Goal: Task Accomplishment & Management: Manage account settings

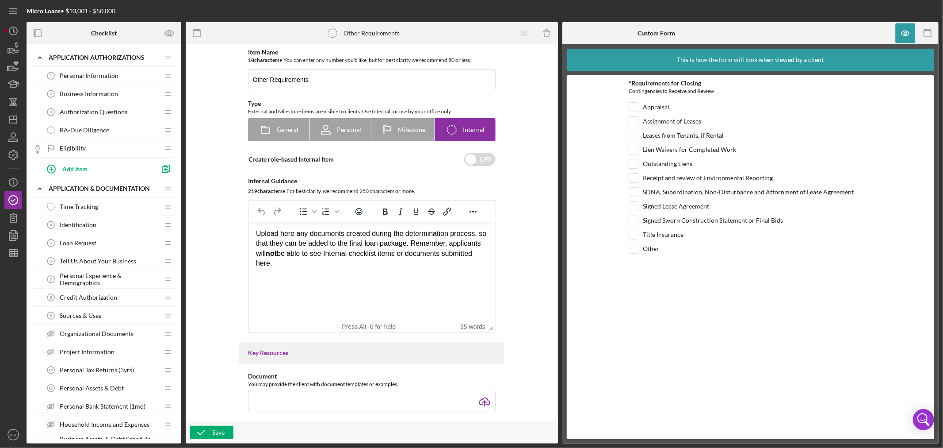
scroll to position [413, 0]
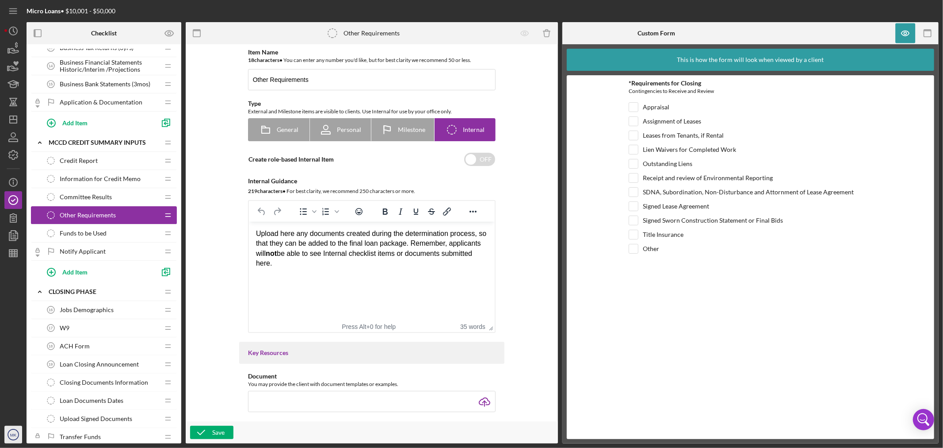
click at [12, 437] on text "MK" at bounding box center [13, 434] width 7 height 5
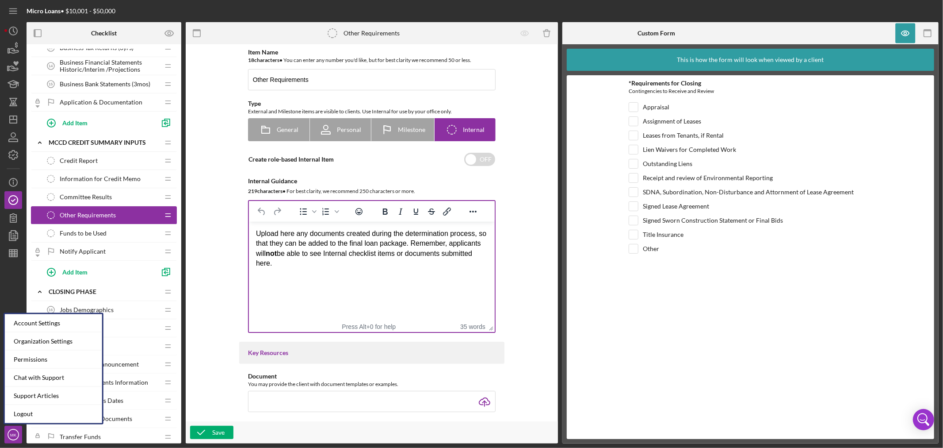
click at [348, 276] on html "Upload here any documents created during the determination process, so that the…" at bounding box center [372, 249] width 246 height 54
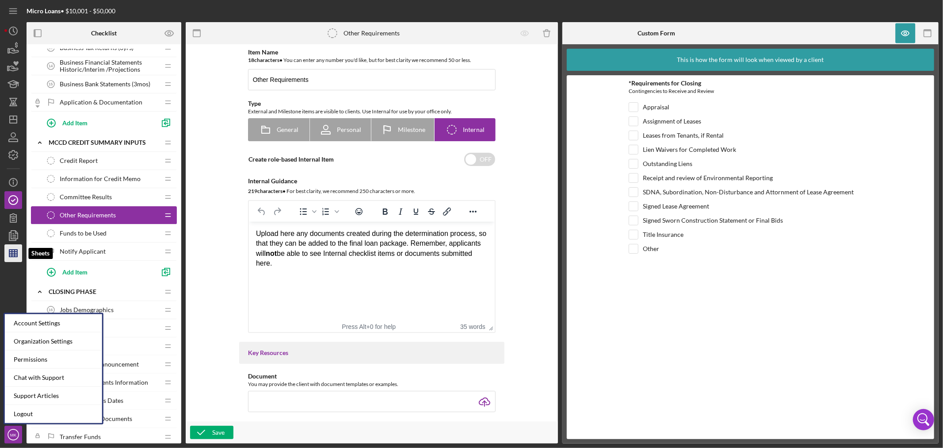
click at [16, 255] on icon "button" at bounding box center [13, 253] width 22 height 22
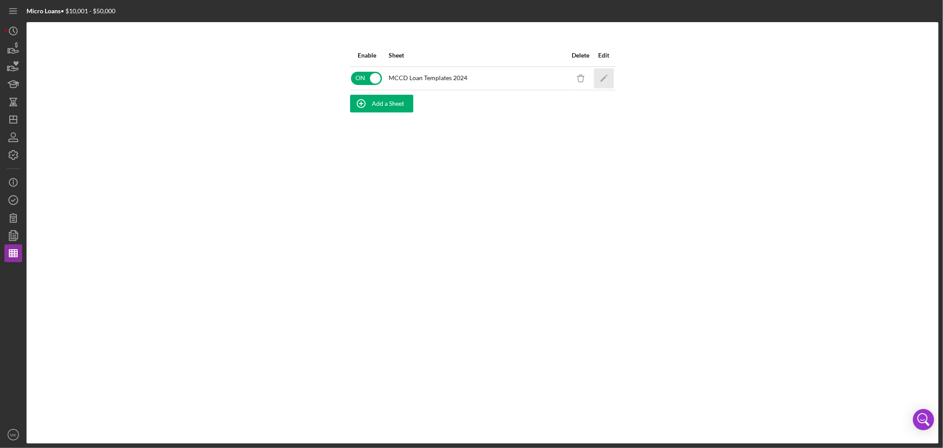
click at [606, 79] on icon "Icon/Edit" at bounding box center [604, 78] width 20 height 20
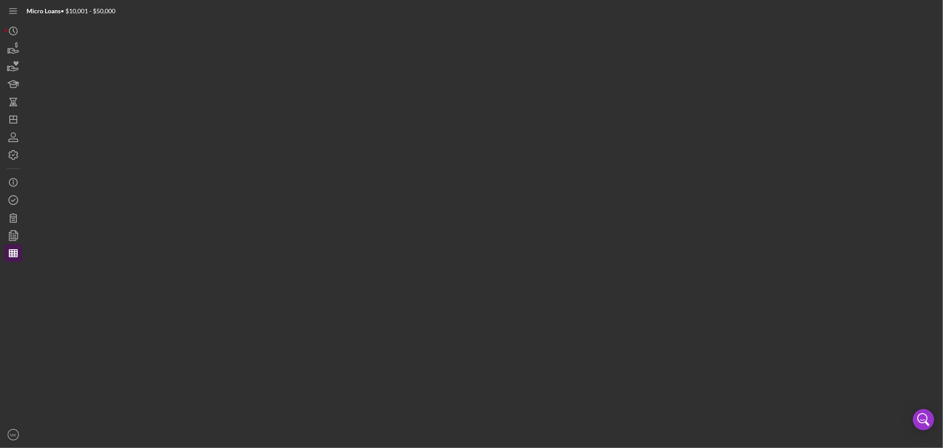
click at [12, 255] on line "button" at bounding box center [12, 252] width 0 height 7
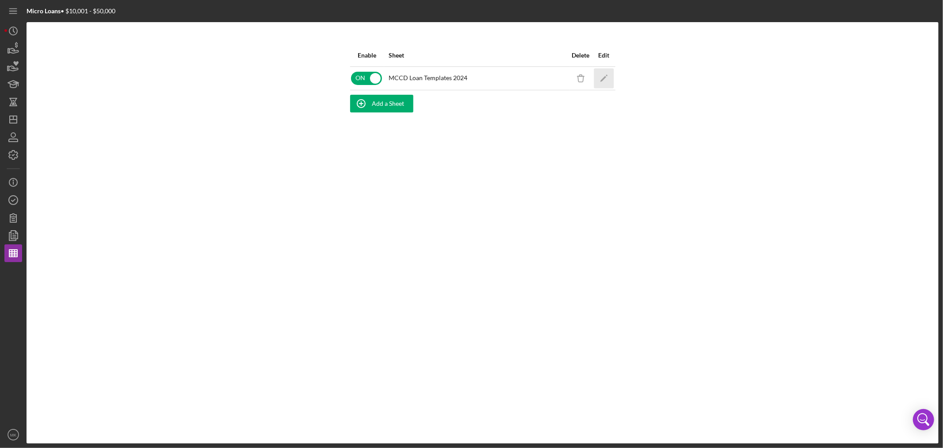
click at [606, 76] on polygon "button" at bounding box center [603, 79] width 6 height 6
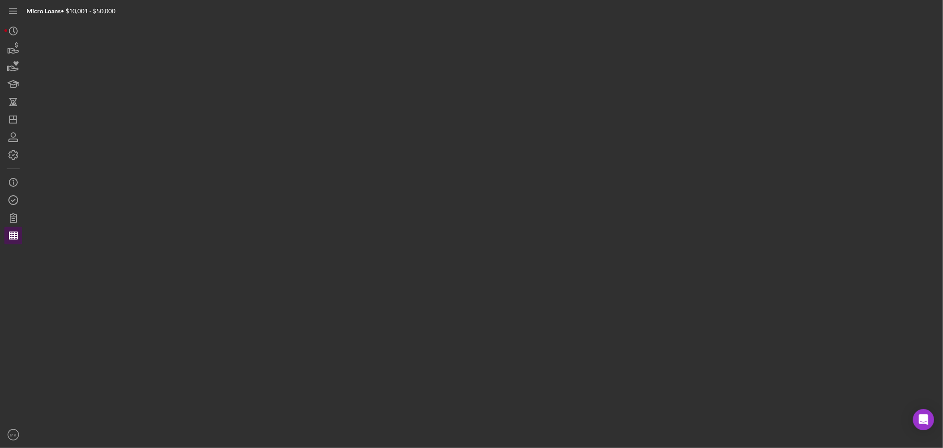
click at [12, 239] on line "button" at bounding box center [12, 235] width 0 height 7
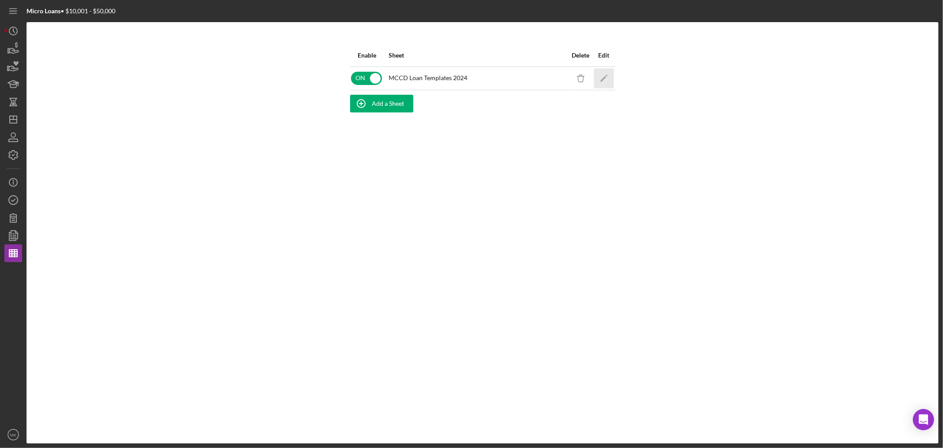
click at [609, 72] on icon "Icon/Edit" at bounding box center [604, 78] width 20 height 20
click at [11, 155] on icon "button" at bounding box center [13, 155] width 22 height 22
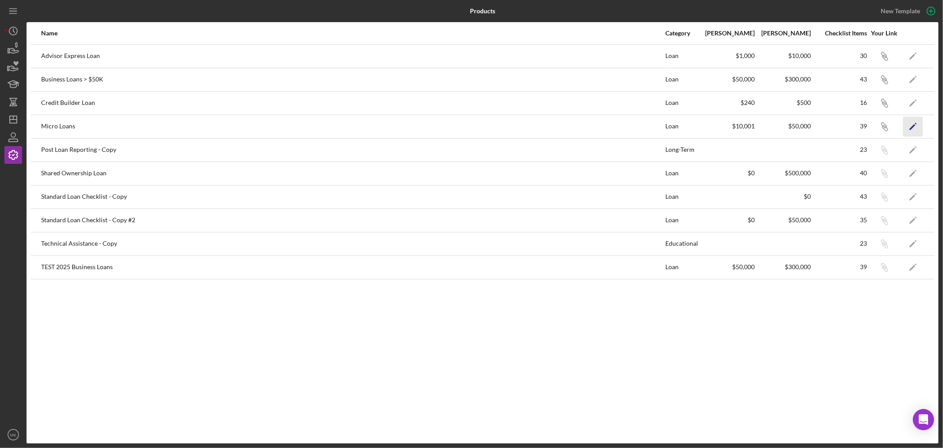
click at [912, 127] on polygon "button" at bounding box center [913, 127] width 6 height 6
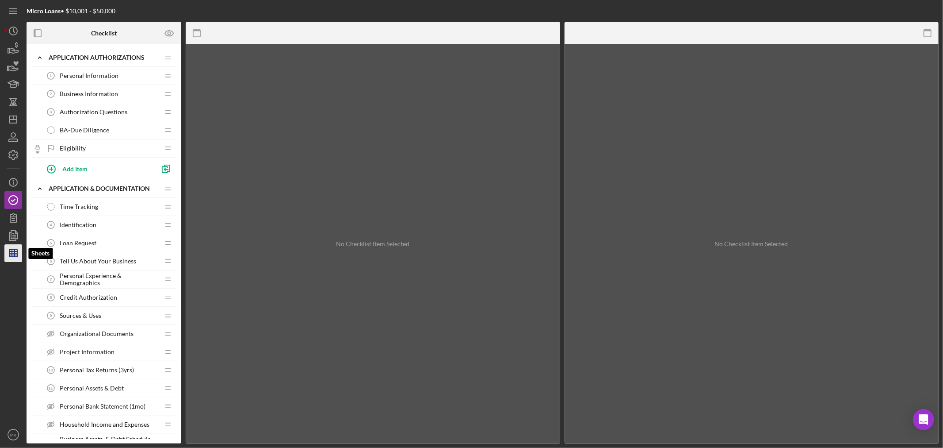
click at [13, 255] on line "button" at bounding box center [13, 255] width 8 height 0
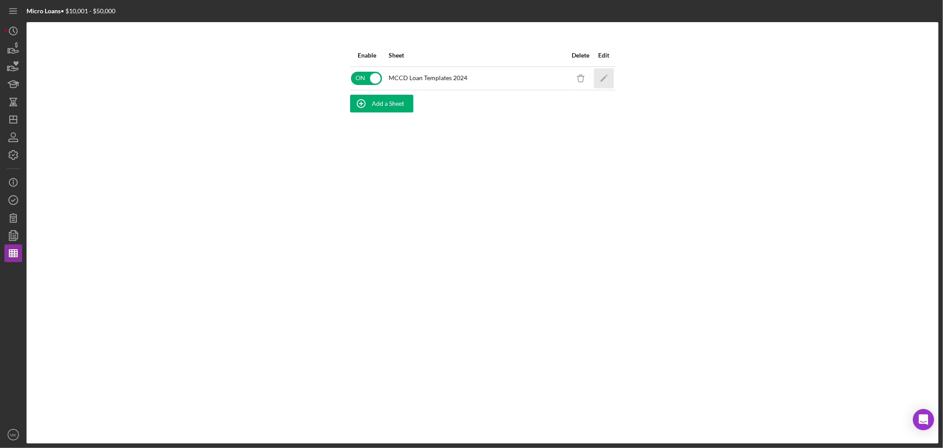
click at [604, 76] on icon "Icon/Edit" at bounding box center [604, 78] width 20 height 20
click at [14, 153] on icon "button" at bounding box center [13, 155] width 22 height 22
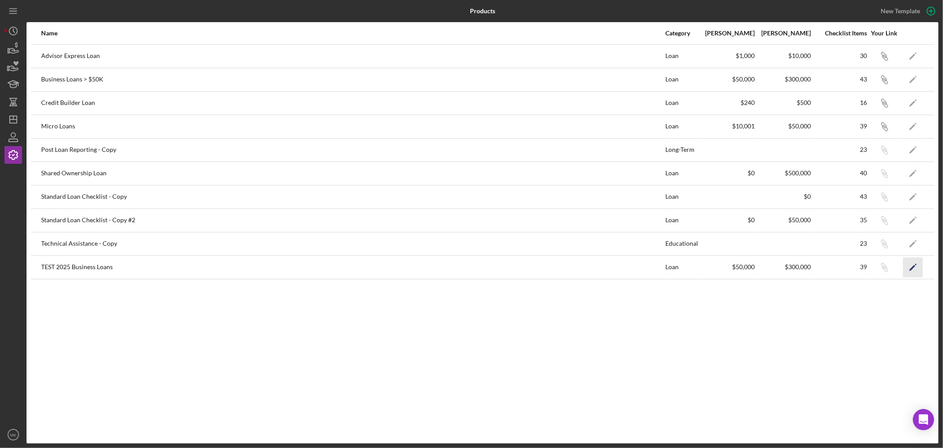
click at [911, 268] on polygon "button" at bounding box center [913, 267] width 6 height 6
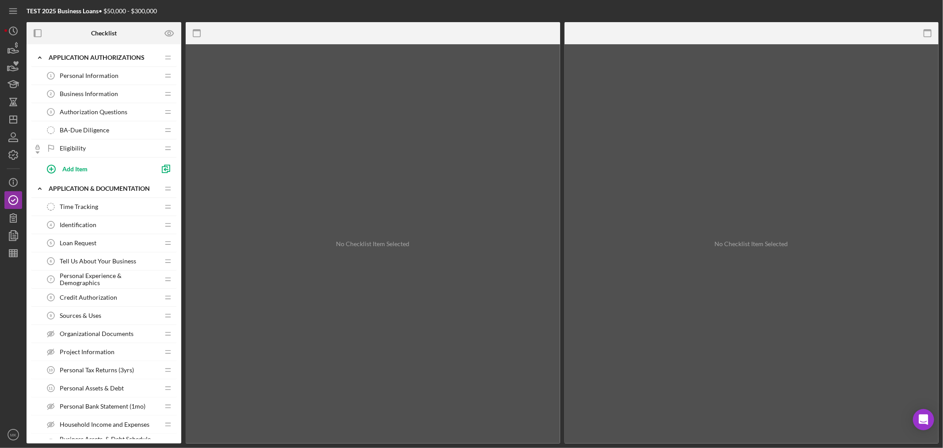
scroll to position [49, 0]
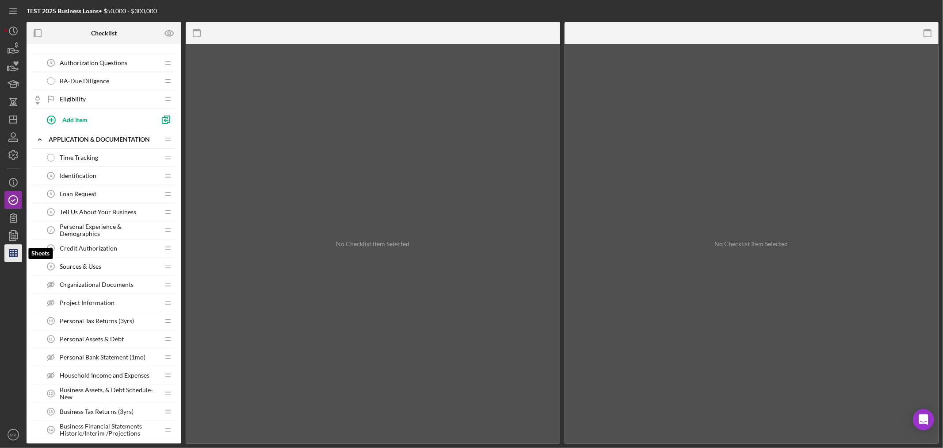
click at [15, 255] on line "button" at bounding box center [15, 252] width 0 height 7
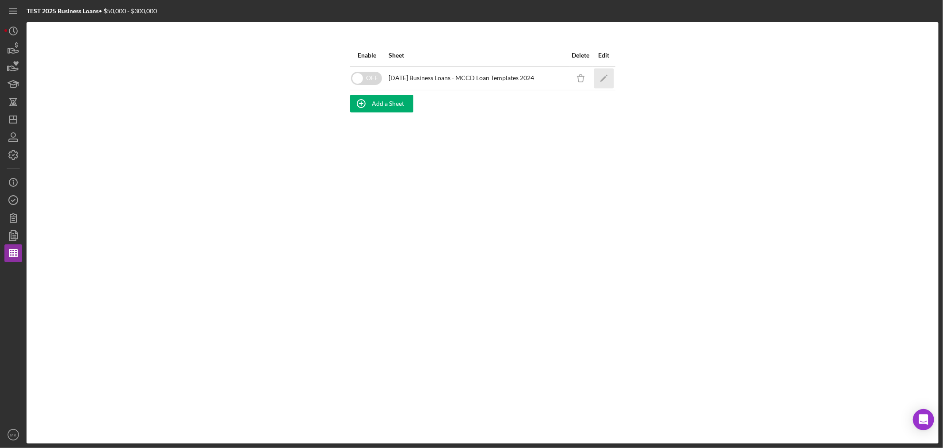
click at [604, 75] on icon "Icon/Edit" at bounding box center [604, 78] width 20 height 20
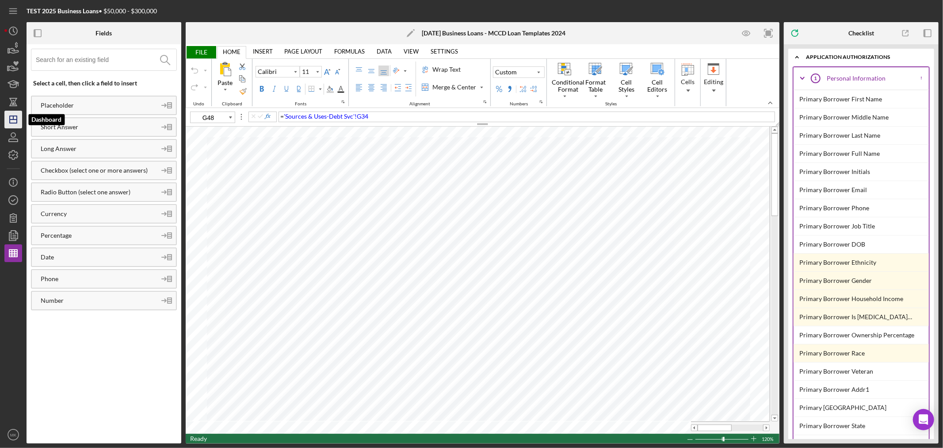
click at [14, 120] on icon "Icon/Dashboard" at bounding box center [13, 119] width 22 height 22
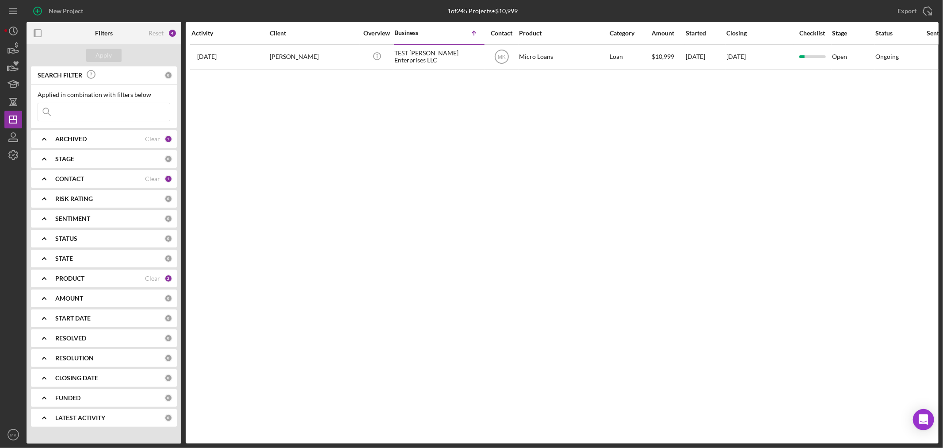
click at [77, 277] on b "PRODUCT" at bounding box center [69, 278] width 29 height 7
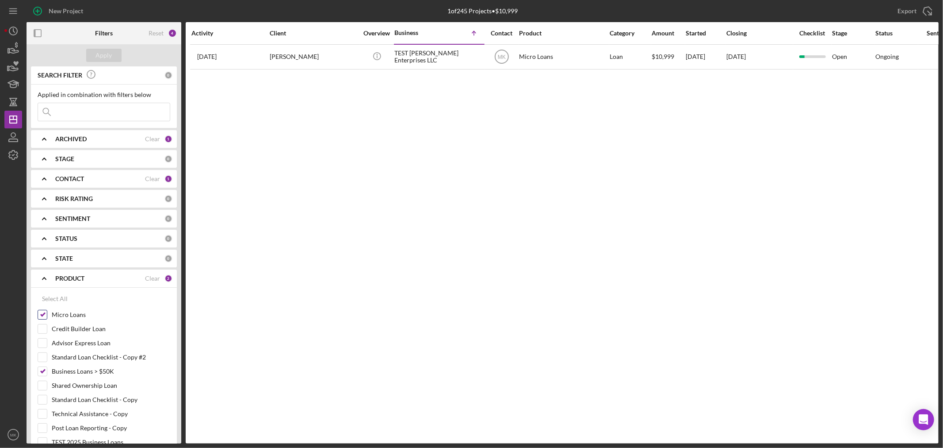
click at [44, 312] on input "Micro Loans" at bounding box center [42, 314] width 9 height 9
checkbox input "false"
click at [43, 371] on input "Business Loans > $50K" at bounding box center [42, 371] width 9 height 9
checkbox input "false"
click at [42, 327] on input "Credit Builder Loan" at bounding box center [42, 328] width 9 height 9
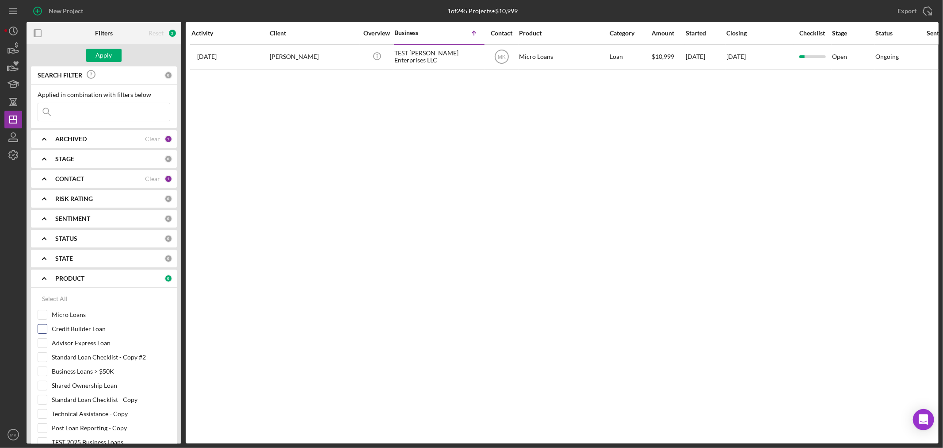
checkbox input "true"
click at [86, 177] on div "CONTACT" at bounding box center [100, 178] width 90 height 7
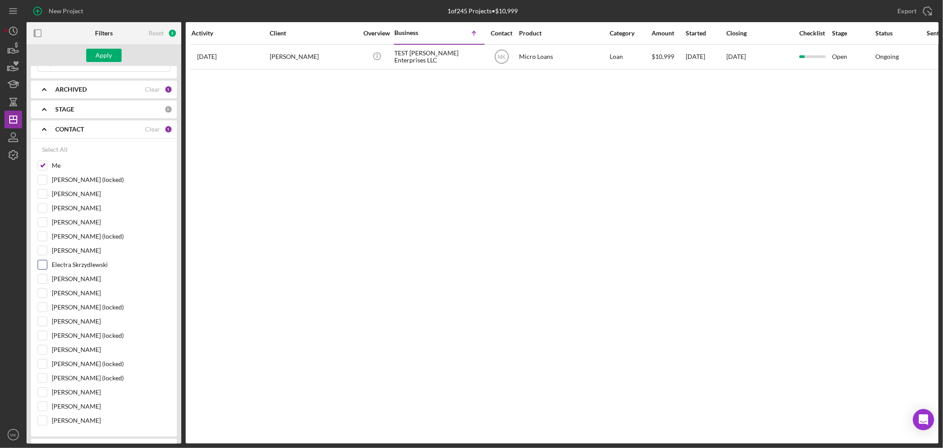
scroll to position [98, 0]
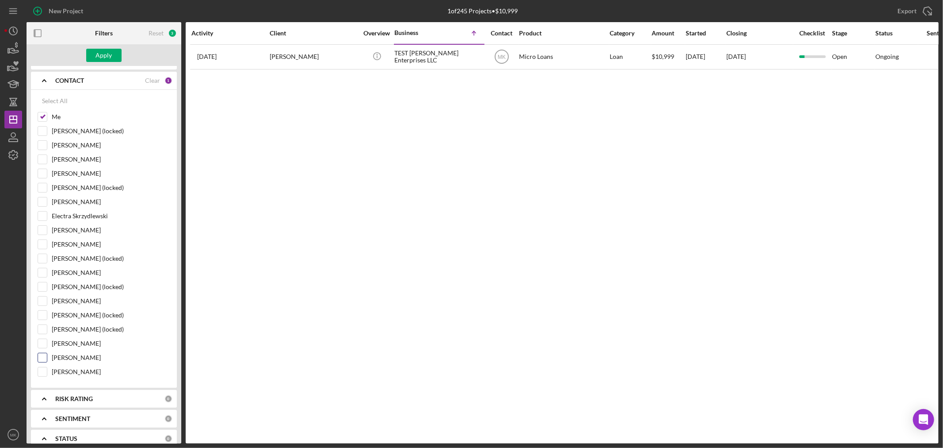
click at [42, 356] on input "[PERSON_NAME]" at bounding box center [42, 357] width 9 height 9
checkbox input "true"
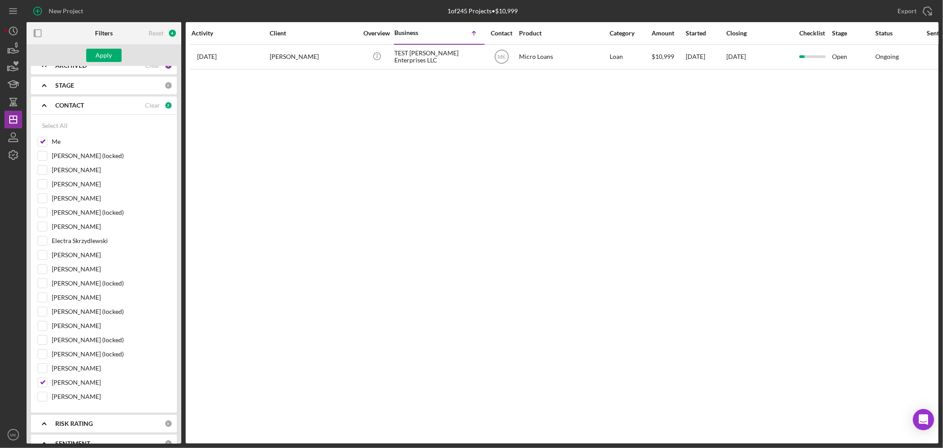
scroll to position [49, 0]
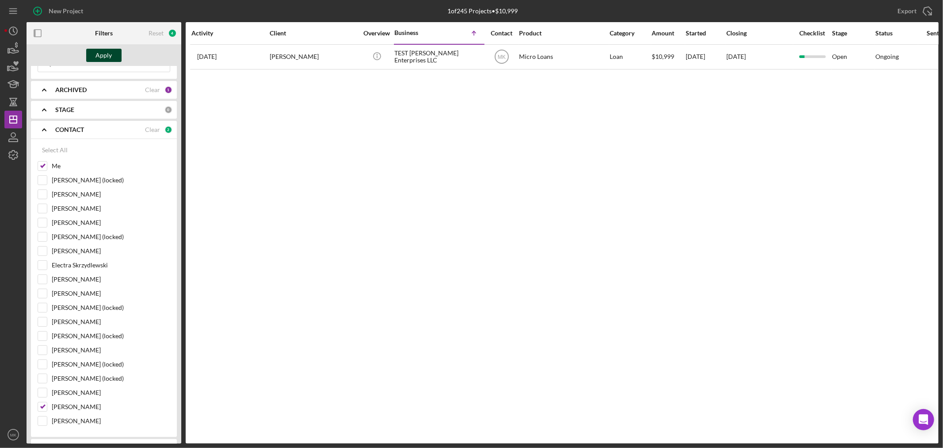
click at [104, 52] on div "Apply" at bounding box center [104, 55] width 16 height 13
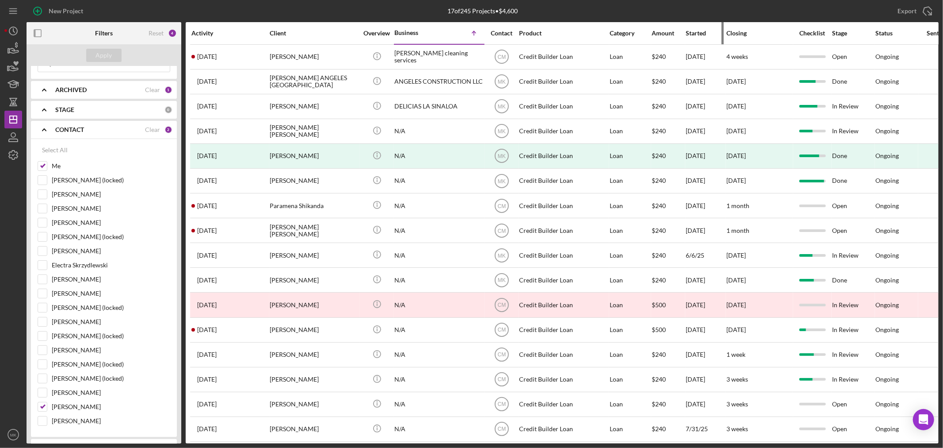
click at [694, 32] on div "Started" at bounding box center [706, 33] width 40 height 7
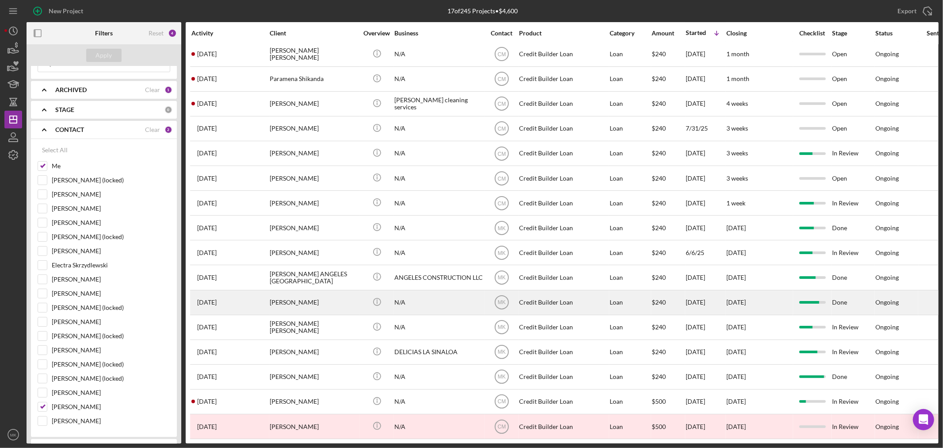
scroll to position [0, 0]
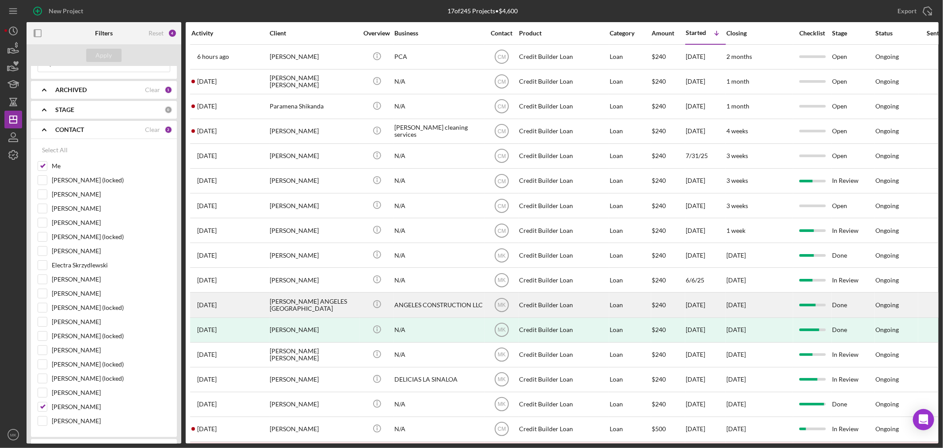
click at [329, 305] on div "[PERSON_NAME] ANGELES [GEOGRAPHIC_DATA]" at bounding box center [314, 304] width 88 height 23
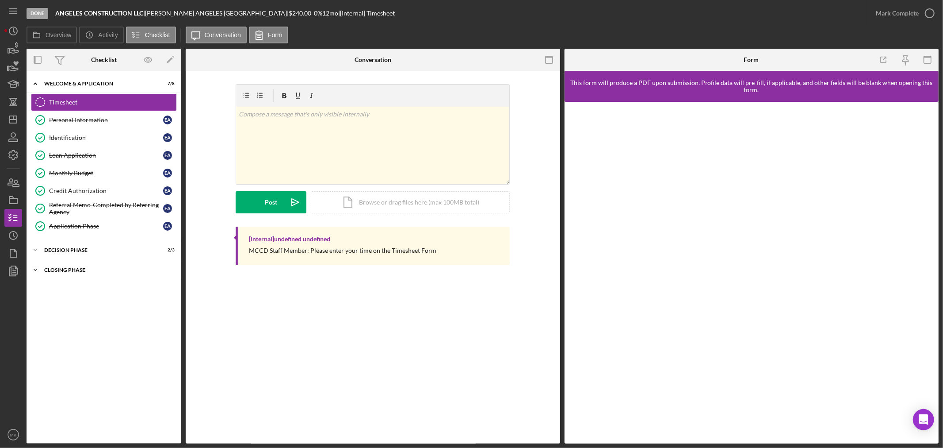
click at [36, 84] on polyline at bounding box center [35, 84] width 3 height 2
click at [89, 306] on div "Loan Documents" at bounding box center [112, 306] width 127 height 7
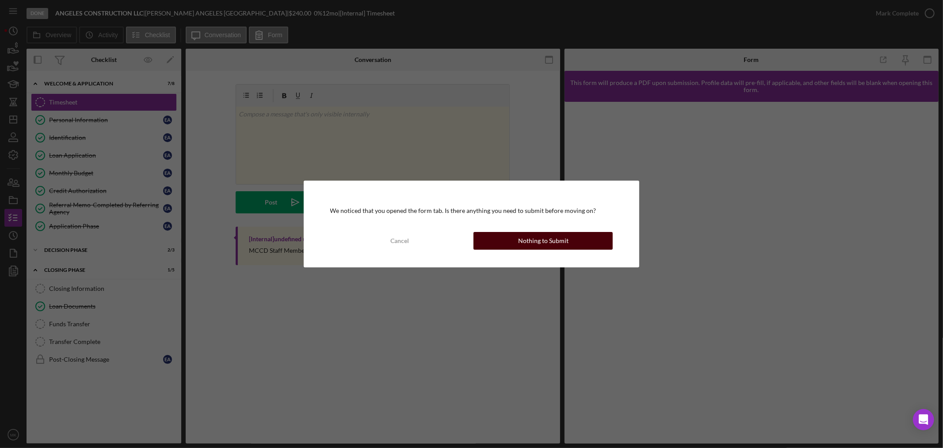
click at [538, 240] on div "Nothing to Submit" at bounding box center [543, 241] width 50 height 18
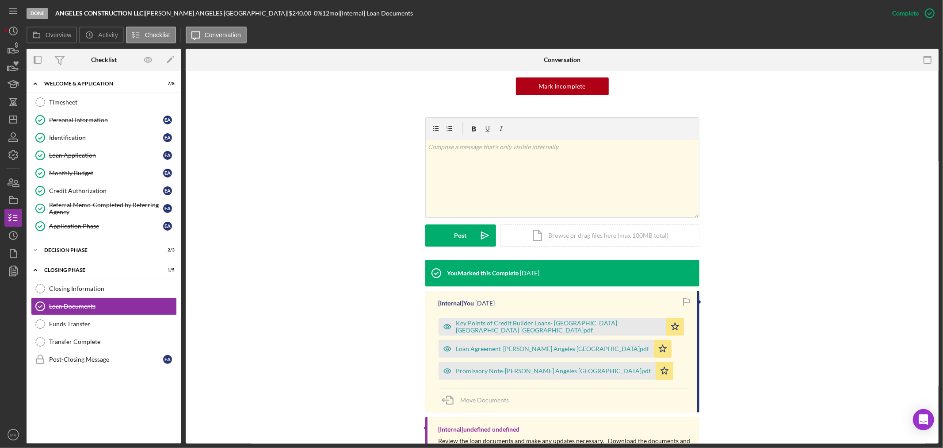
scroll to position [126, 0]
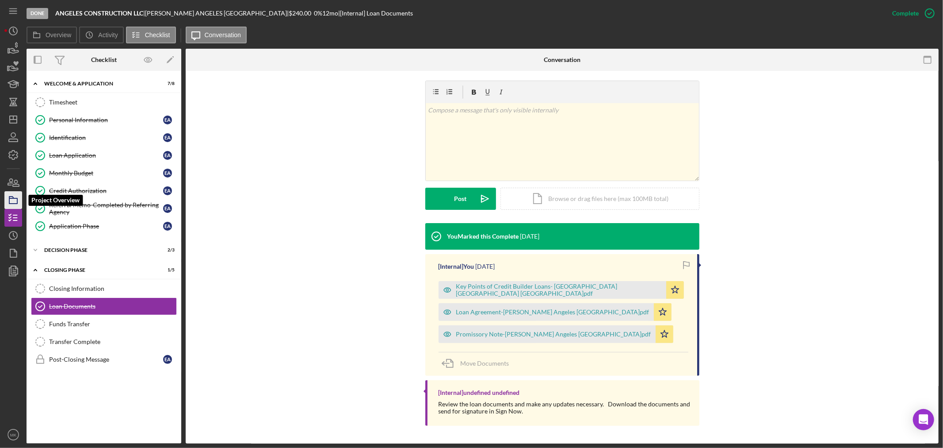
click at [14, 200] on icon "button" at bounding box center [13, 200] width 22 height 22
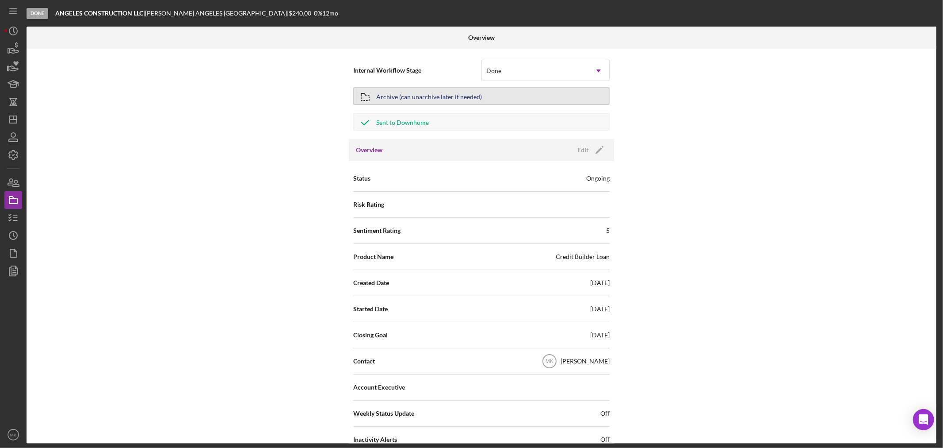
click at [471, 96] on div "Archive (can unarchive later if needed)" at bounding box center [429, 96] width 106 height 16
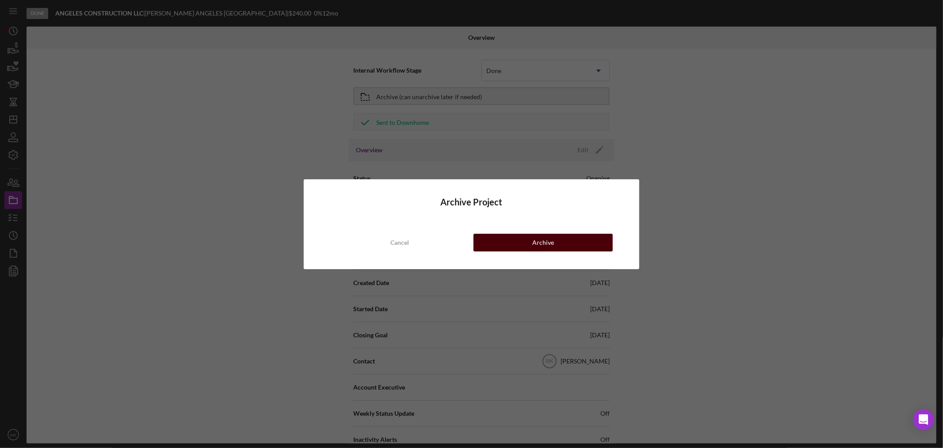
click at [549, 241] on div "Archive" at bounding box center [543, 243] width 22 height 18
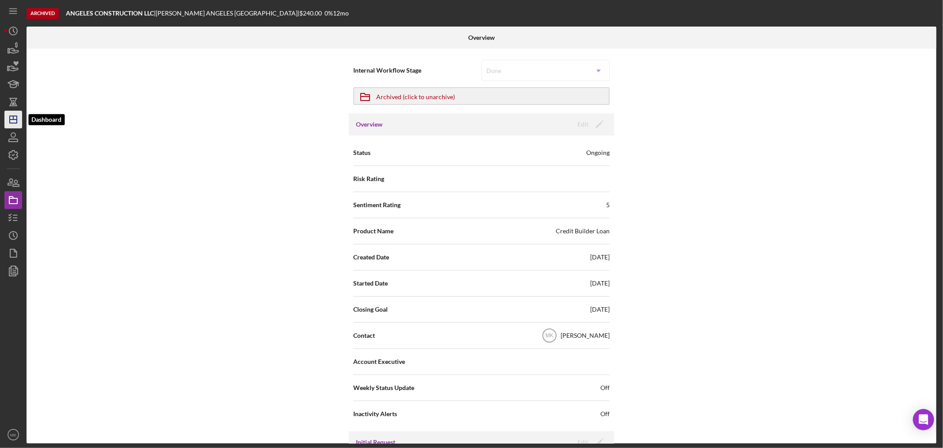
click at [15, 120] on icon "Icon/Dashboard" at bounding box center [13, 119] width 22 height 22
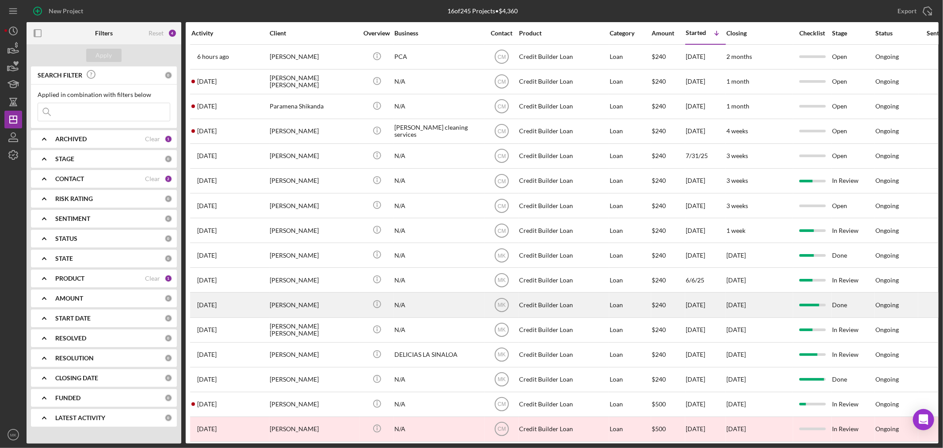
click at [339, 306] on div "[PERSON_NAME]" at bounding box center [314, 304] width 88 height 23
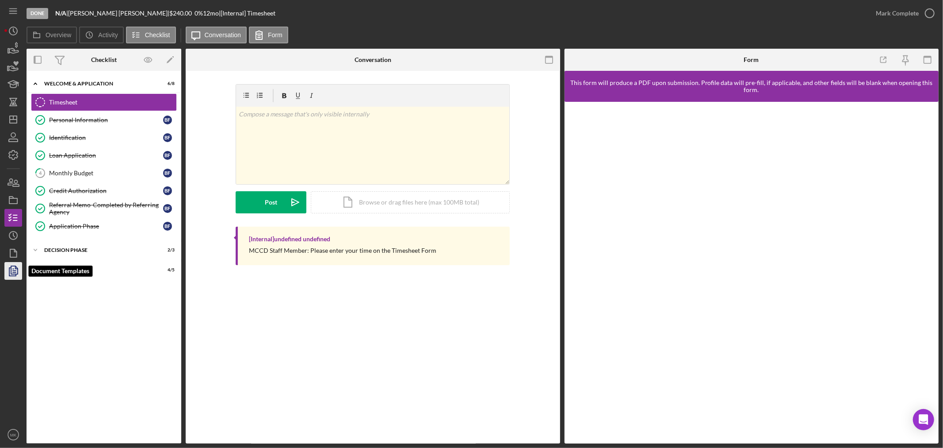
click at [11, 272] on icon "button" at bounding box center [13, 271] width 22 height 22
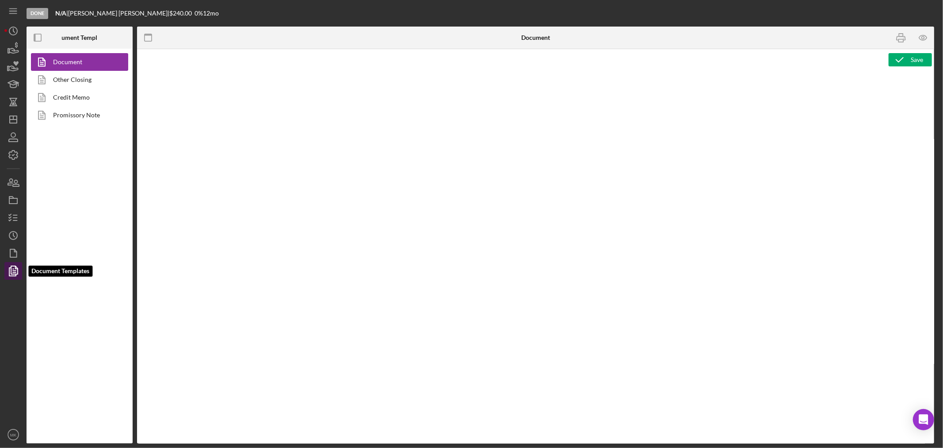
type textarea "<div> <p style="text-align: center;"><span lang="EN-US"><strong>LOAN AGREEMENT<…"
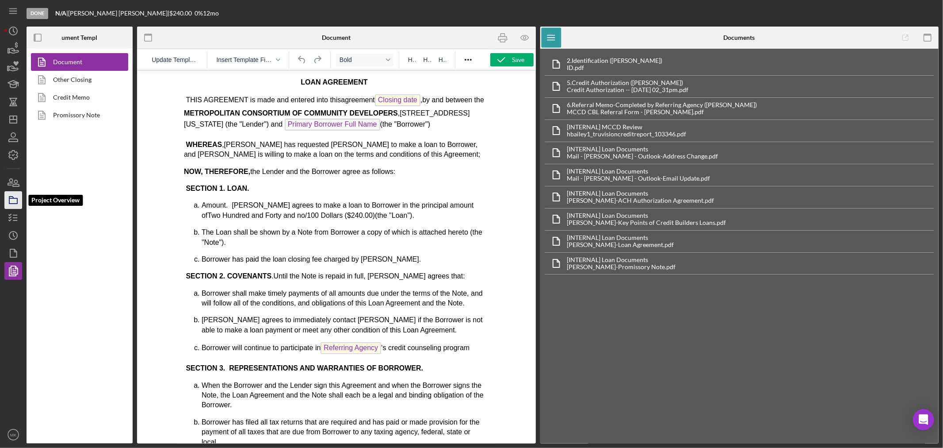
click at [16, 198] on rect "button" at bounding box center [13, 200] width 8 height 5
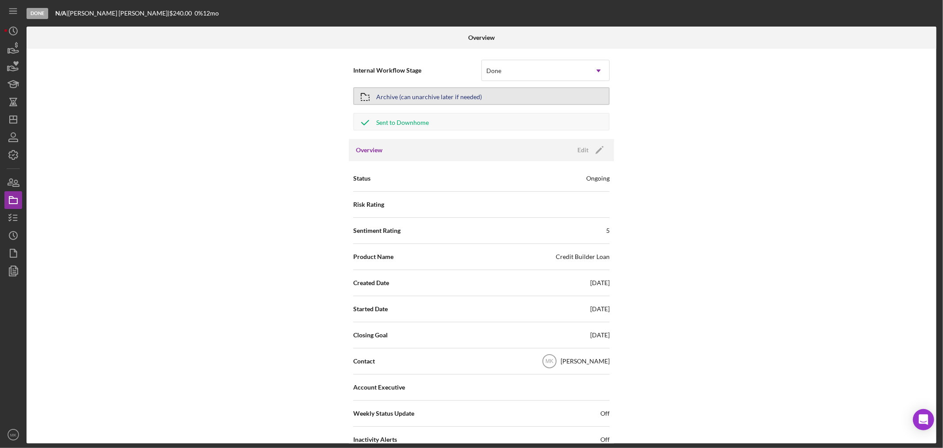
click at [497, 93] on button "Archive (can unarchive later if needed)" at bounding box center [481, 96] width 257 height 18
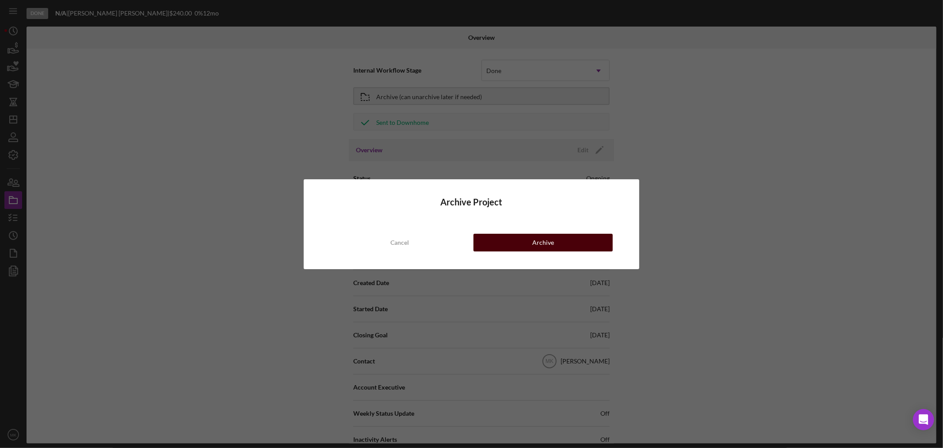
click at [563, 242] on button "Archive" at bounding box center [543, 243] width 139 height 18
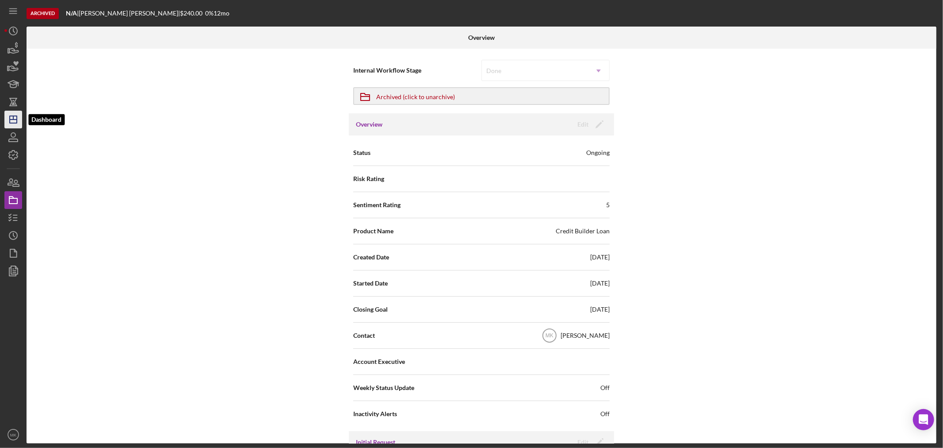
click at [15, 119] on icon "Icon/Dashboard" at bounding box center [13, 119] width 22 height 22
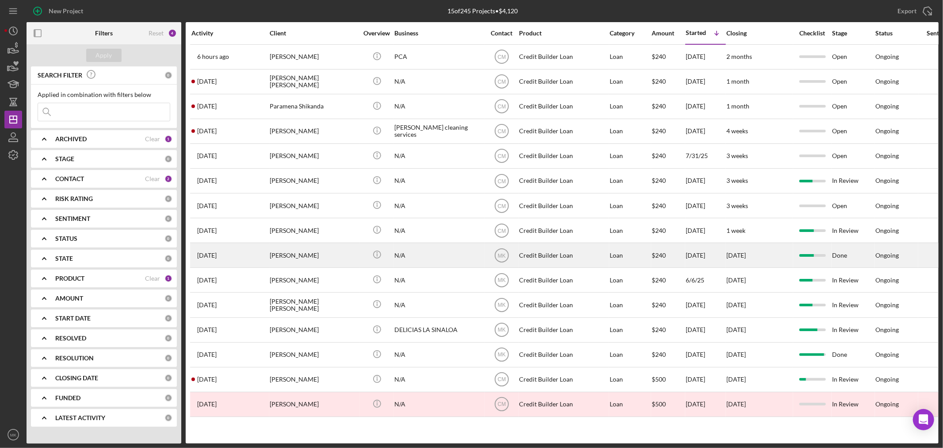
click at [342, 257] on div "[PERSON_NAME]" at bounding box center [314, 254] width 88 height 23
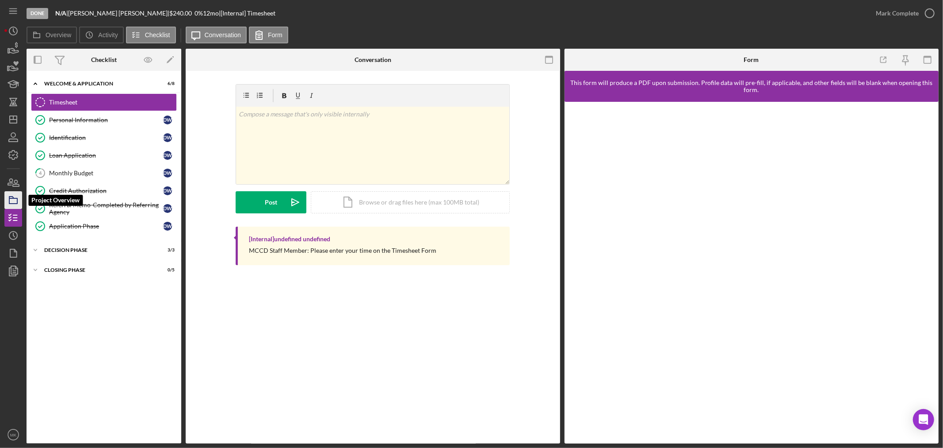
click at [13, 200] on icon "button" at bounding box center [13, 200] width 22 height 22
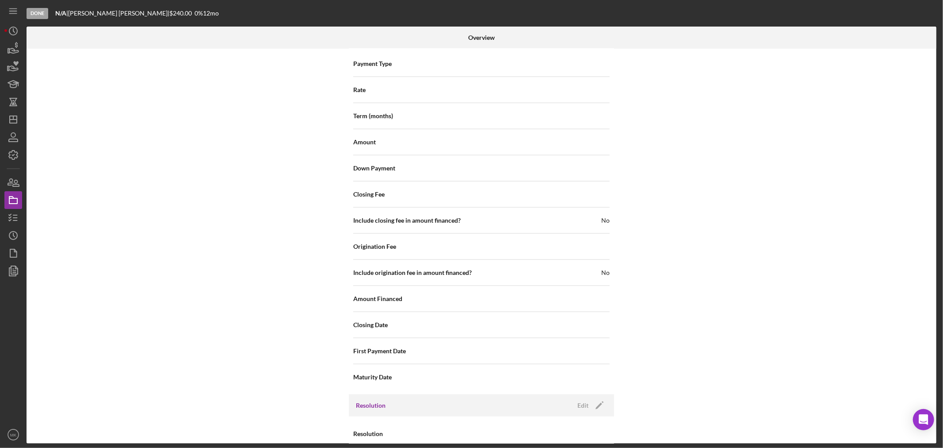
scroll to position [820, 0]
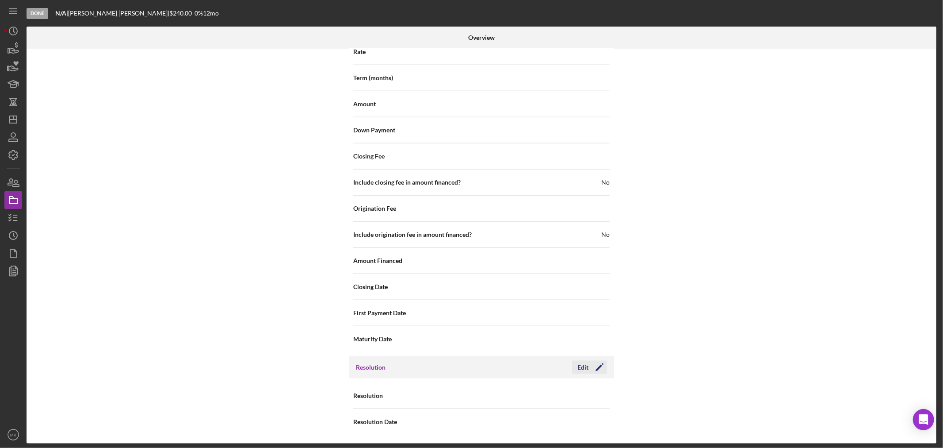
click at [586, 366] on div "Edit" at bounding box center [583, 366] width 11 height 13
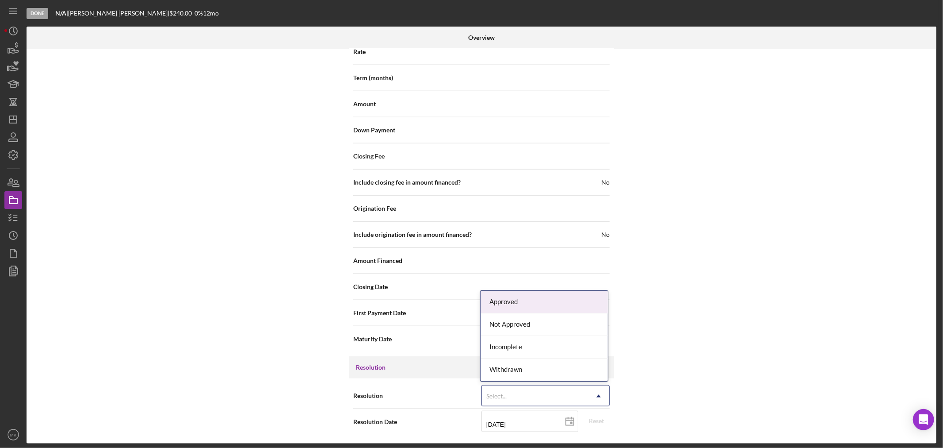
click at [599, 396] on icon "Icon/Dropdown Arrow" at bounding box center [598, 395] width 21 height 21
click at [555, 299] on div "Approved" at bounding box center [544, 302] width 127 height 23
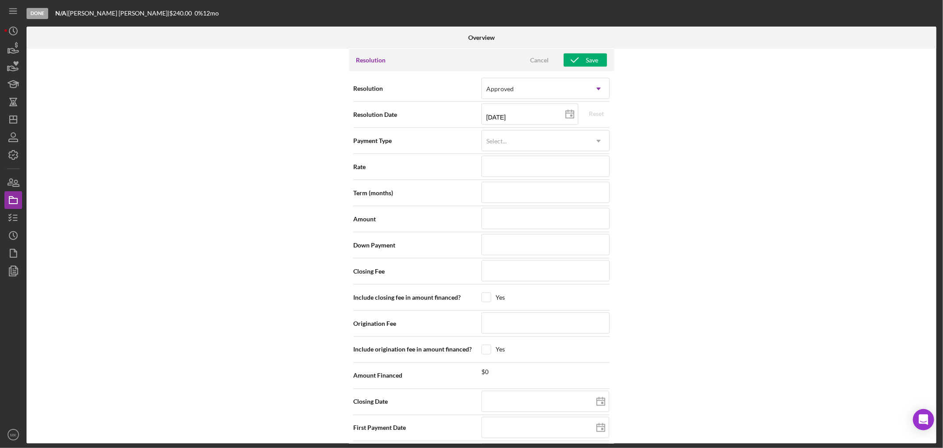
scroll to position [1110, 0]
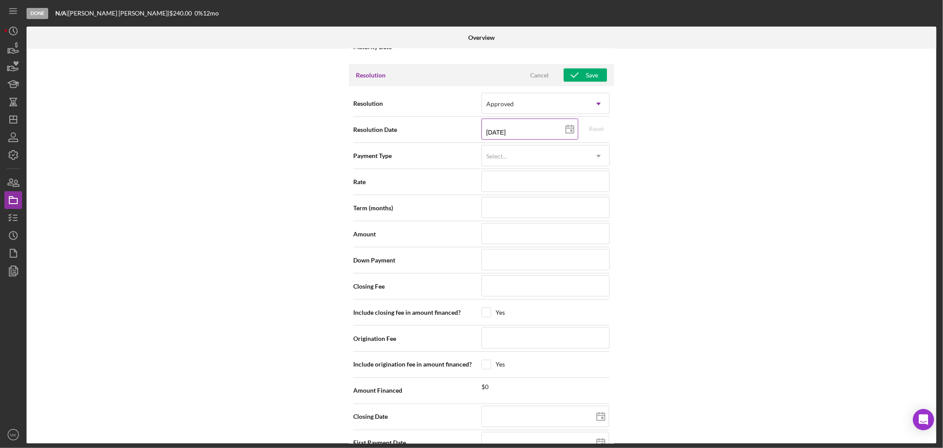
click at [569, 128] on line at bounding box center [570, 128] width 8 height 0
type input "[DATE]"
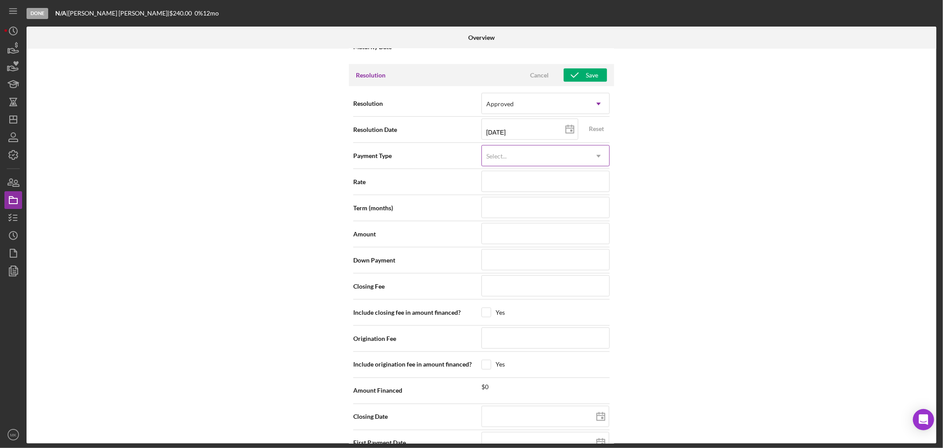
click at [598, 156] on icon "Icon/Dropdown Arrow" at bounding box center [598, 156] width 21 height 21
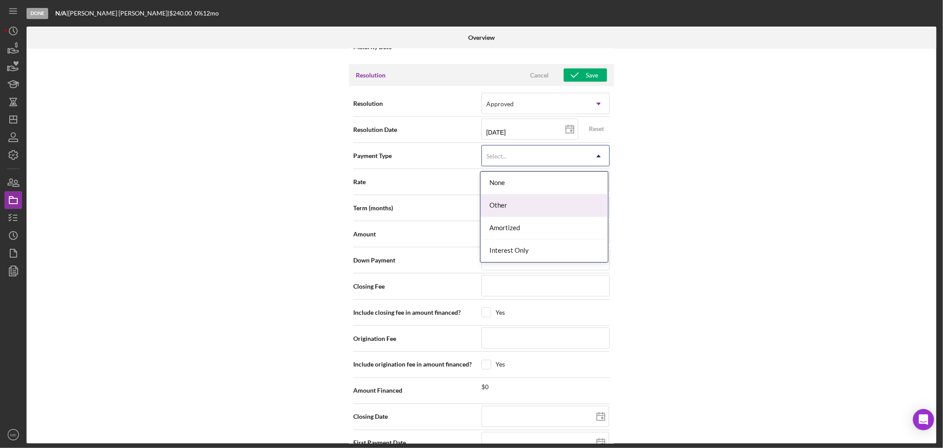
click at [590, 203] on div "Other" at bounding box center [544, 205] width 127 height 23
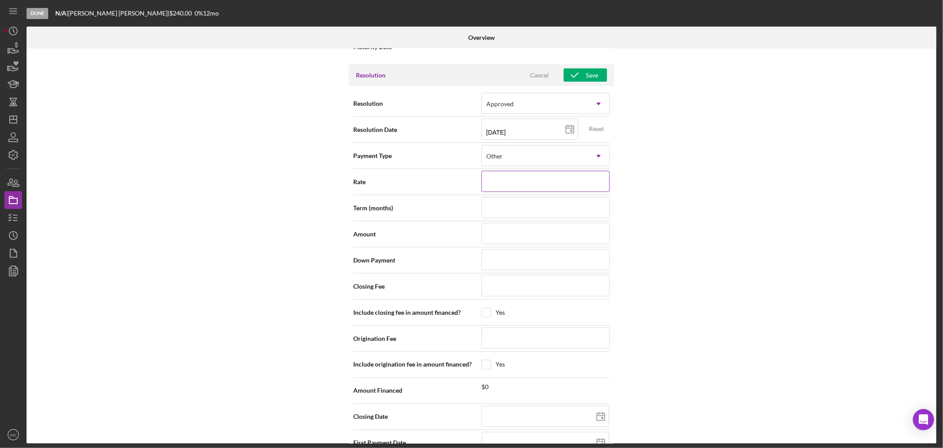
click at [559, 185] on input at bounding box center [546, 181] width 128 height 21
type input "0%"
type input "0.000%"
click at [532, 210] on input at bounding box center [546, 207] width 128 height 21
type input "1"
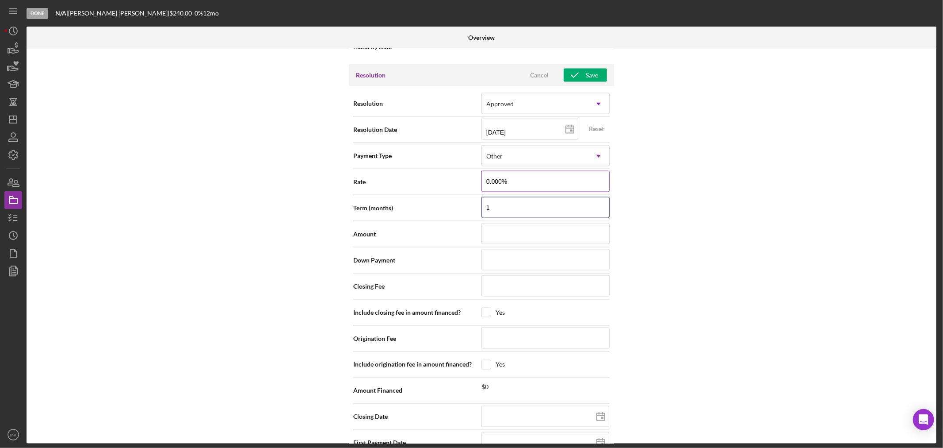
type input "12"
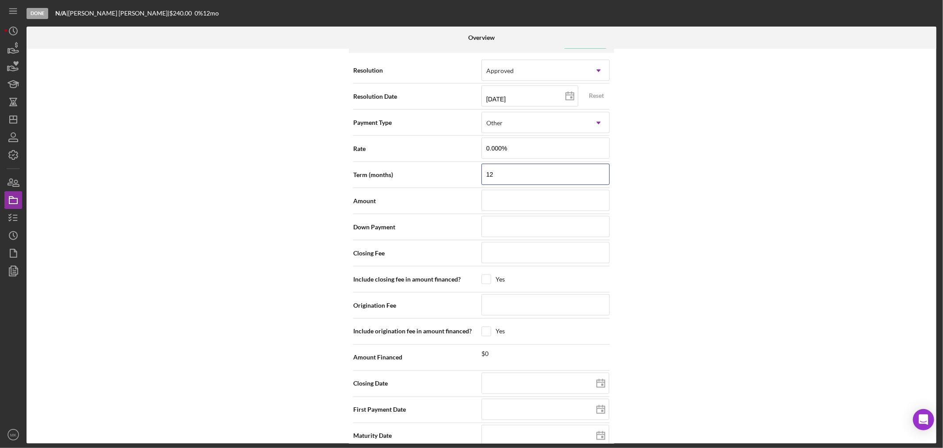
scroll to position [1159, 0]
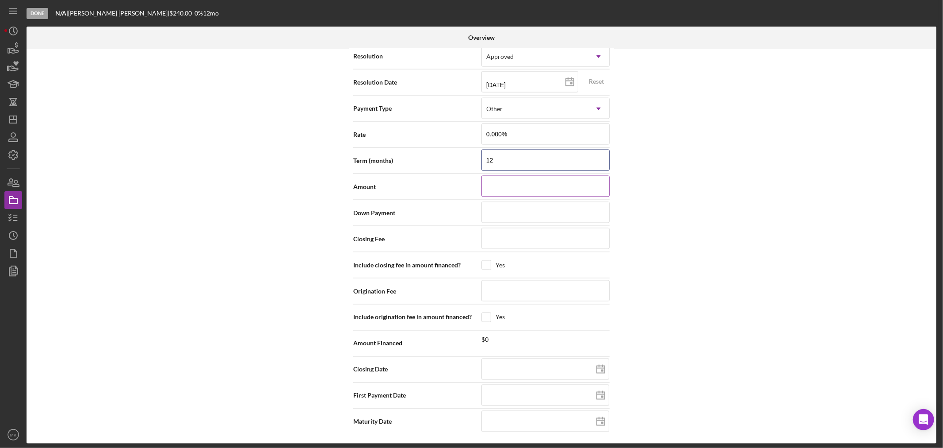
type input "12"
click at [518, 189] on input at bounding box center [546, 186] width 128 height 21
type input "$2"
type input "$24"
type input "$240"
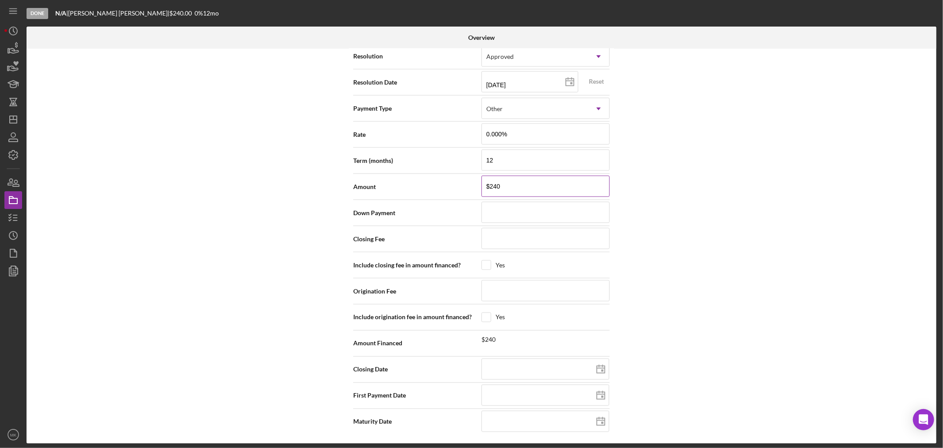
type input "$24,000"
drag, startPoint x: 512, startPoint y: 185, endPoint x: 434, endPoint y: 190, distance: 78.0
click at [434, 190] on div "Amount $24,000" at bounding box center [481, 187] width 257 height 22
type input "$2"
type input "$24"
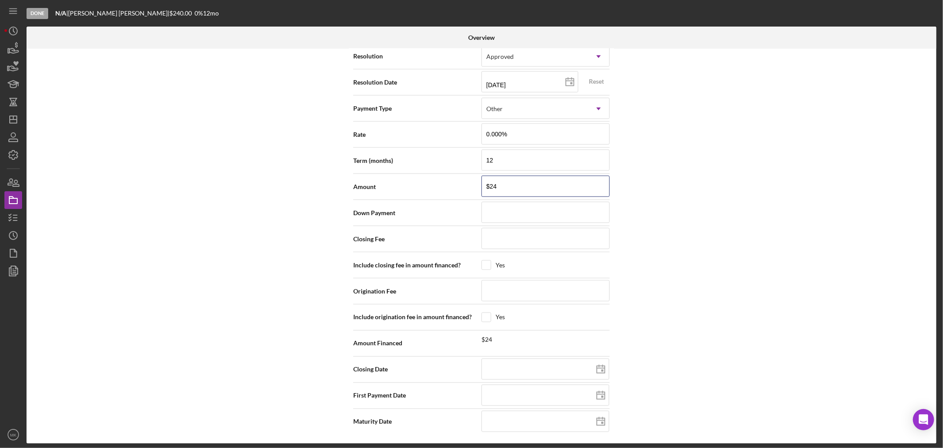
type input "$240"
click at [726, 151] on div "Internal Workflow Stage Done Icon/Dropdown Arrow Archive (can unarchive later i…" at bounding box center [482, 246] width 910 height 395
click at [552, 370] on input at bounding box center [546, 368] width 128 height 21
type input "0m/dd/yyyy"
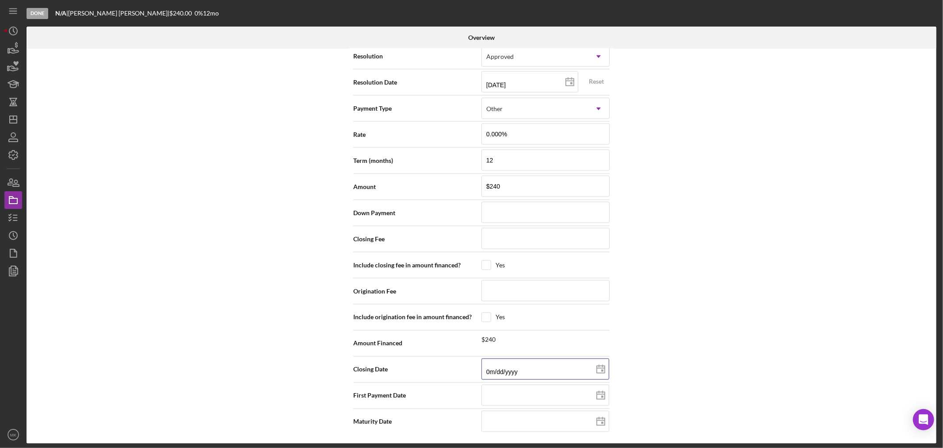
type input "07/dd/yyyy"
type input "07/0d/yyyy"
type input "07/01/yyyy"
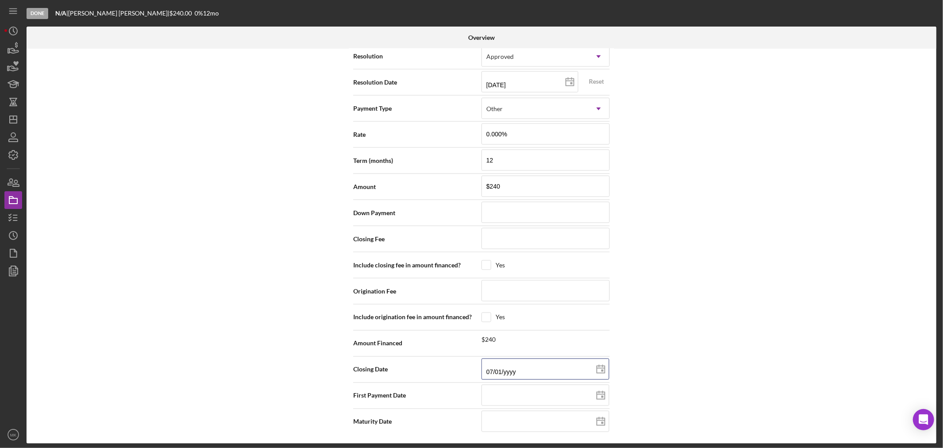
type input "07/01/2yyy"
type input "07/01/20yy"
type input "07/01/202y"
type input "[DATE]"
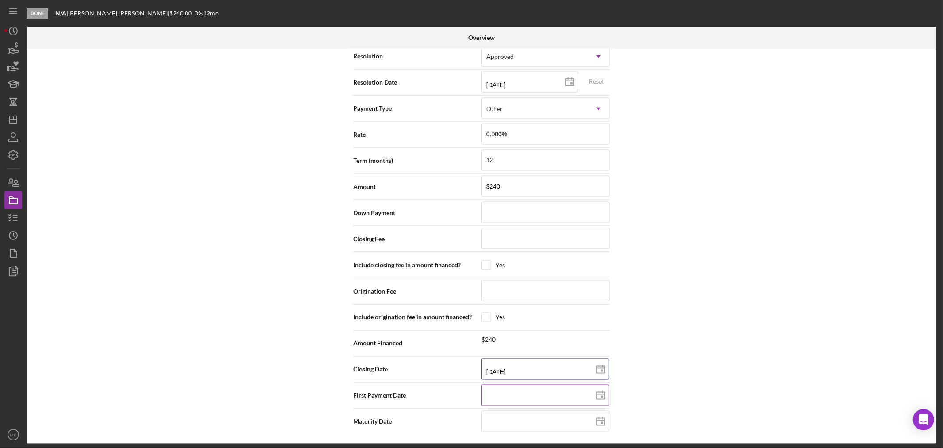
type input "[DATE]"
click at [532, 395] on input at bounding box center [546, 394] width 128 height 21
type input "0m/dd/yyyy"
type input "08/dd/yyyy"
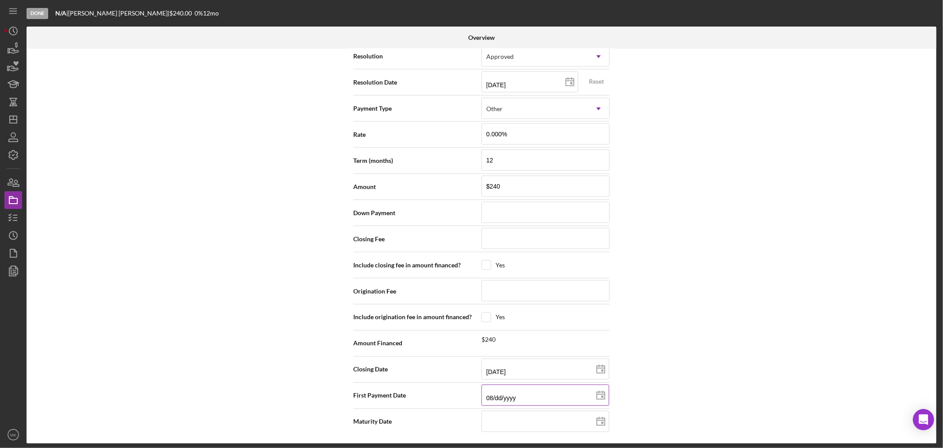
type input "08/0d/yyyy"
type input "08/01/yyyy"
click at [806, 286] on div "Internal Workflow Stage Done Icon/Dropdown Arrow Archive (can unarchive later i…" at bounding box center [482, 246] width 910 height 395
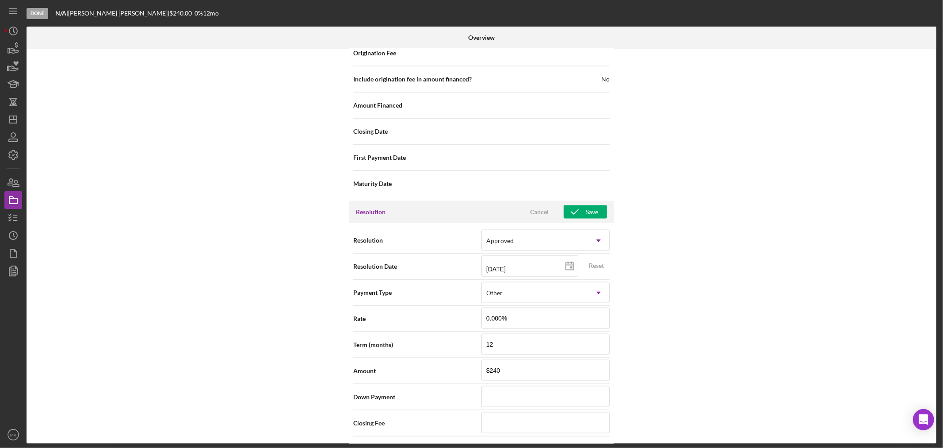
scroll to position [962, 0]
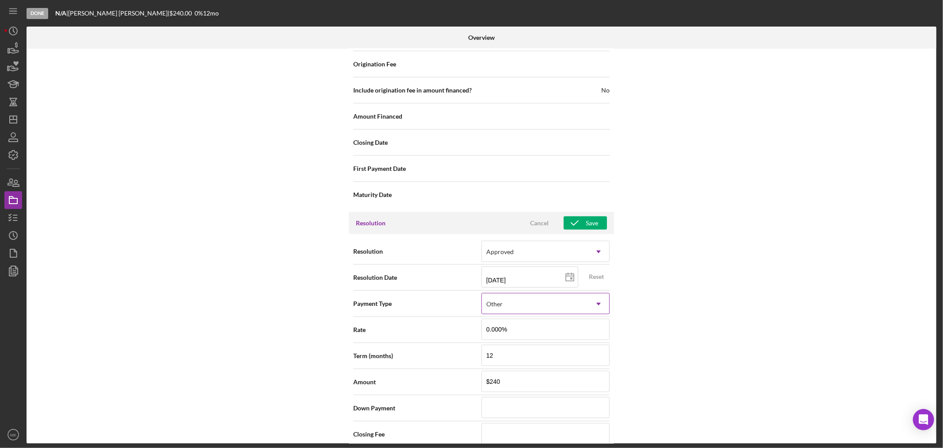
click at [600, 305] on icon "Icon/Dropdown Arrow" at bounding box center [598, 303] width 21 height 21
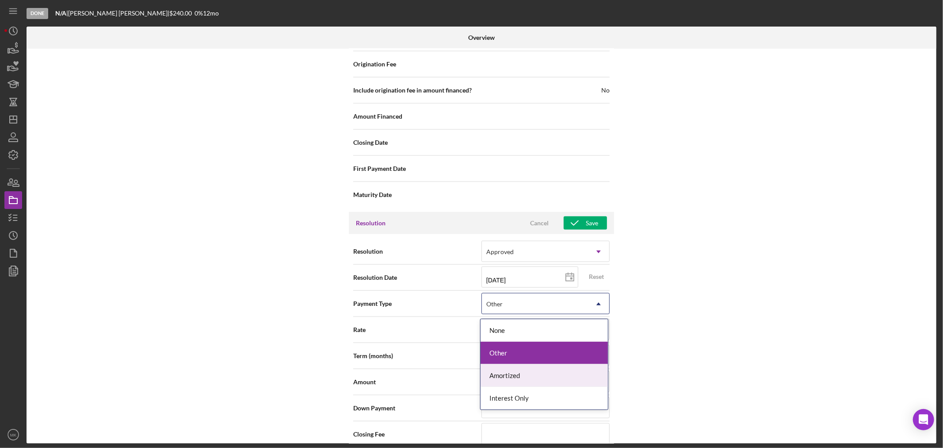
click at [586, 374] on div "Amortized" at bounding box center [544, 375] width 127 height 23
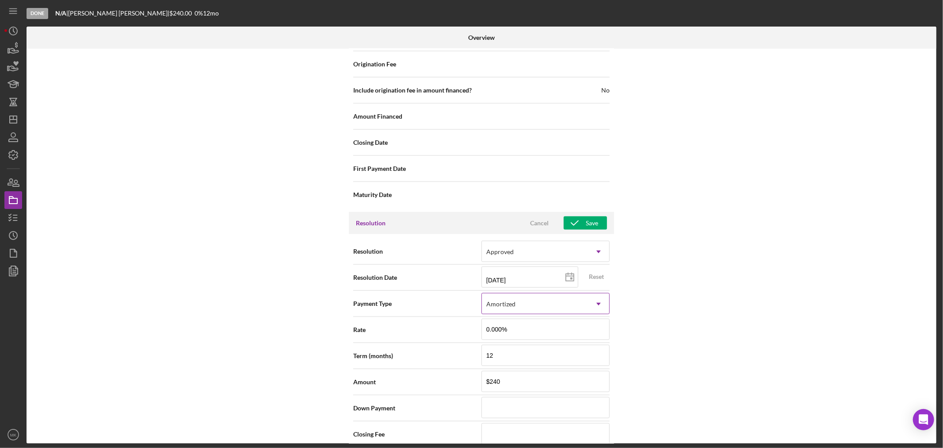
click at [599, 306] on icon "Icon/Dropdown Arrow" at bounding box center [598, 303] width 21 height 21
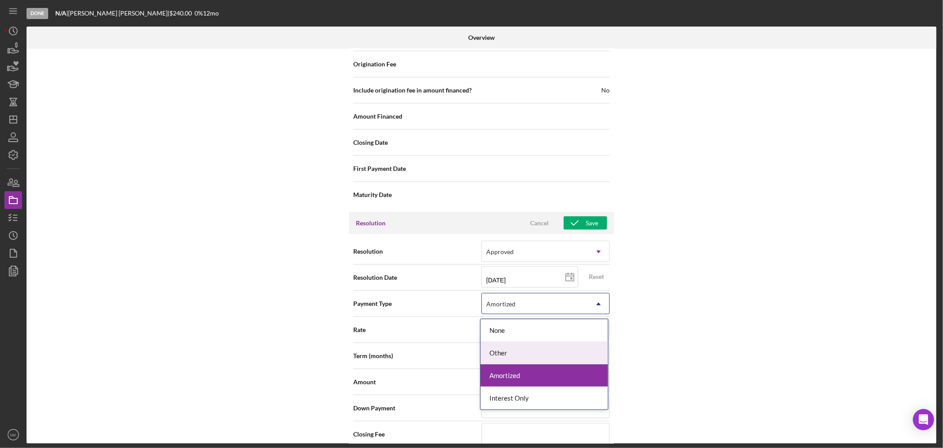
click at [584, 352] on div "Other" at bounding box center [544, 352] width 127 height 23
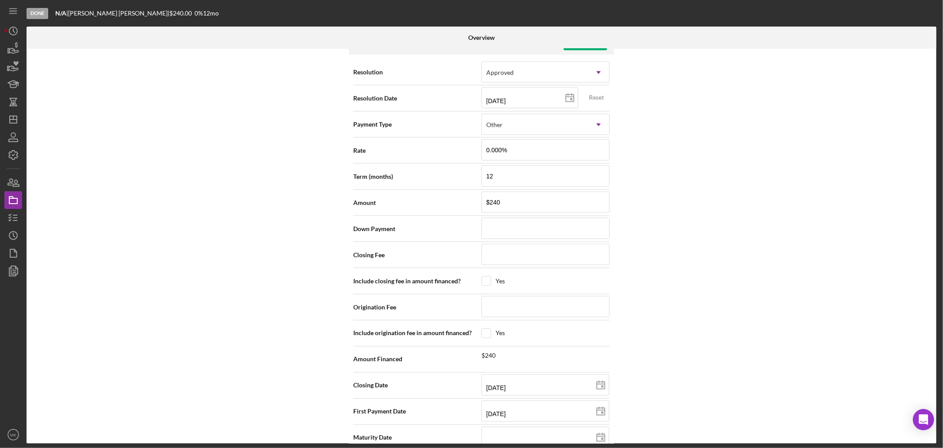
scroll to position [1159, 0]
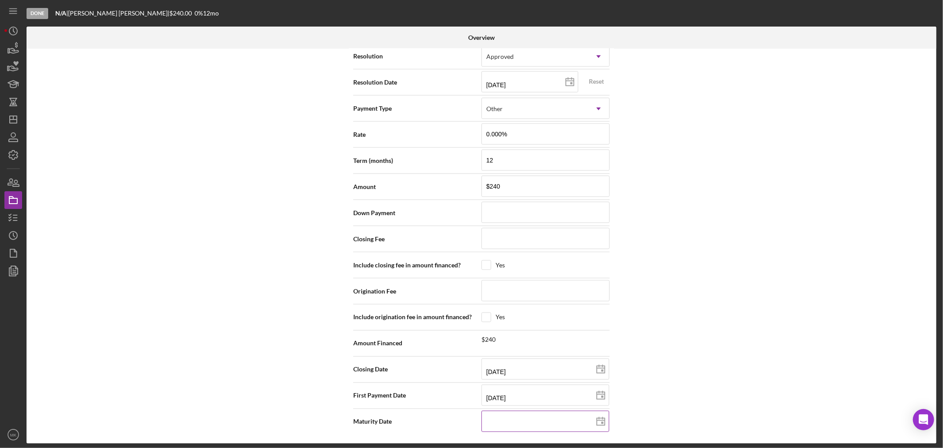
click at [523, 419] on input at bounding box center [546, 420] width 128 height 21
click at [722, 214] on div "Internal Workflow Stage Done Icon/Dropdown Arrow Archive (can unarchive later i…" at bounding box center [482, 246] width 910 height 395
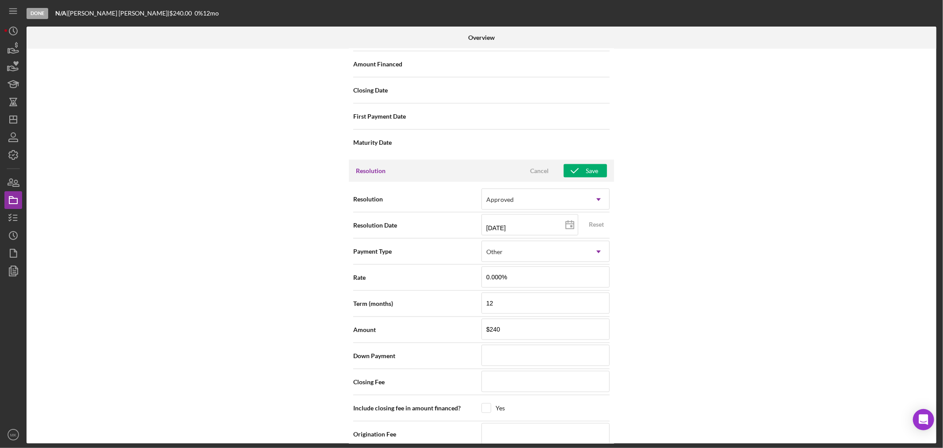
scroll to position [1011, 0]
click at [590, 174] on div "Save" at bounding box center [592, 173] width 12 height 13
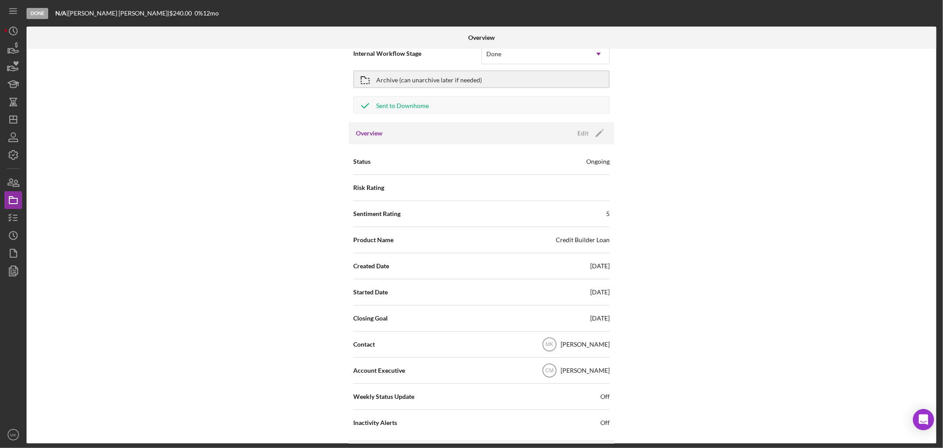
scroll to position [0, 0]
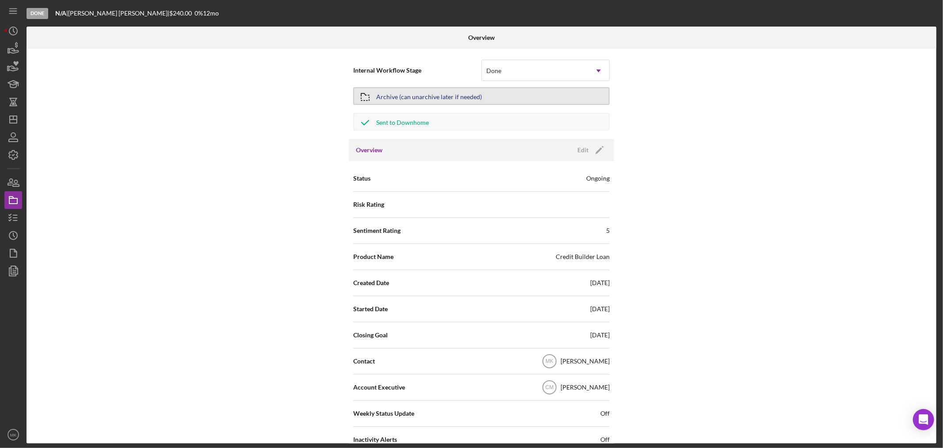
click at [485, 96] on button "Archive (can unarchive later if needed)" at bounding box center [481, 96] width 257 height 18
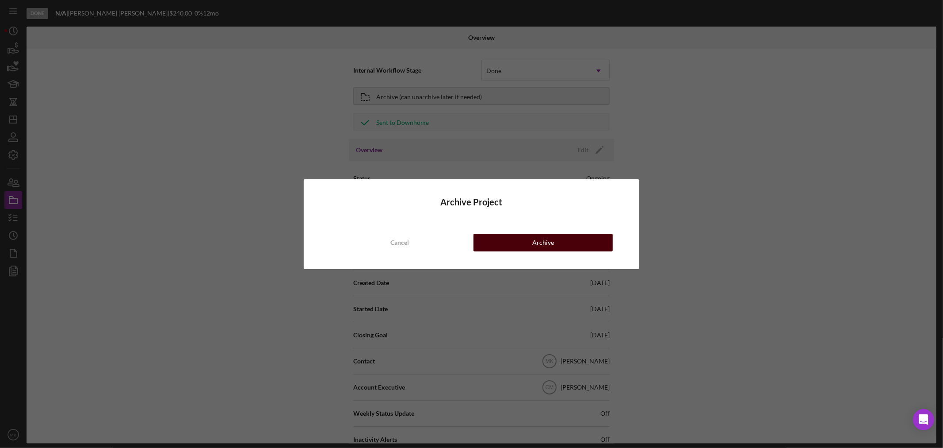
click at [547, 241] on div "Archive" at bounding box center [543, 243] width 22 height 18
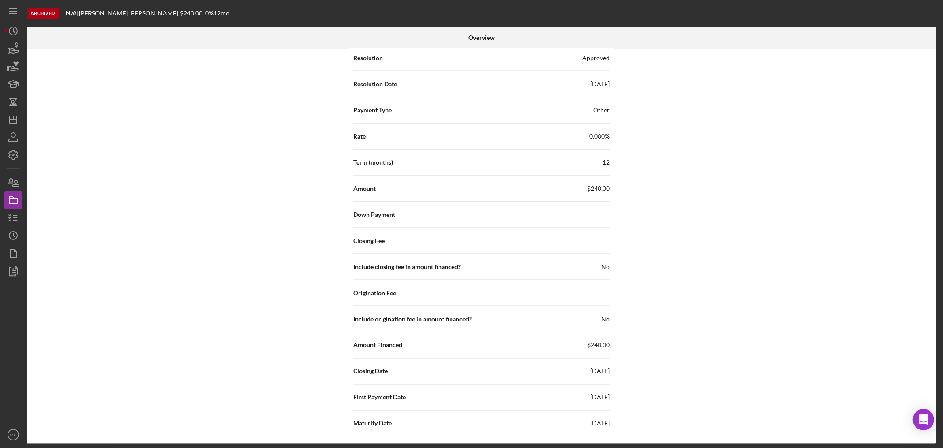
scroll to position [1134, 0]
click at [15, 119] on line "button" at bounding box center [13, 119] width 7 height 0
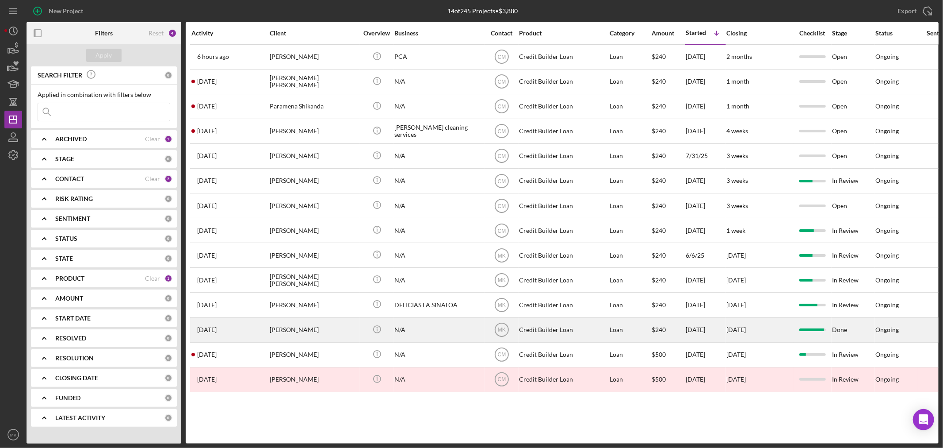
click at [345, 336] on div "[PERSON_NAME]" at bounding box center [314, 329] width 88 height 23
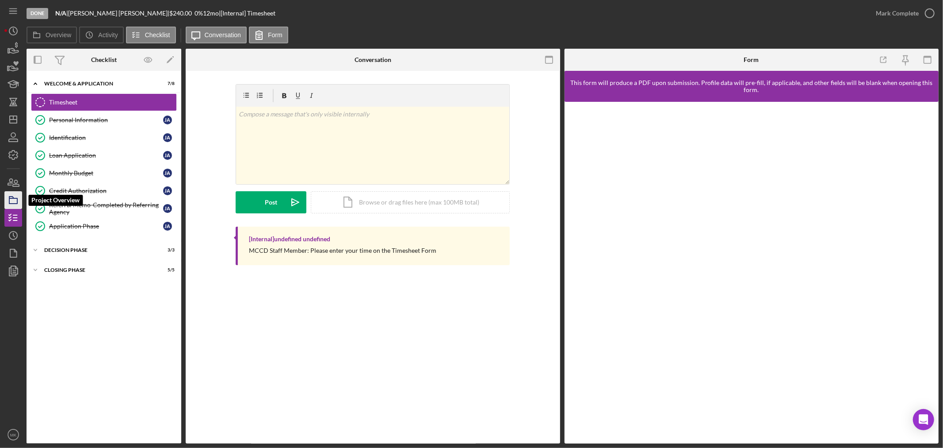
click at [14, 199] on icon "button" at bounding box center [13, 200] width 22 height 22
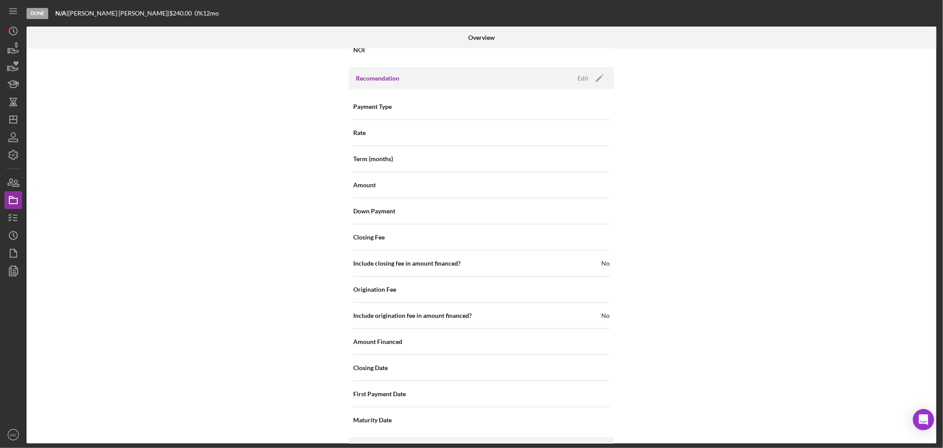
scroll to position [672, 0]
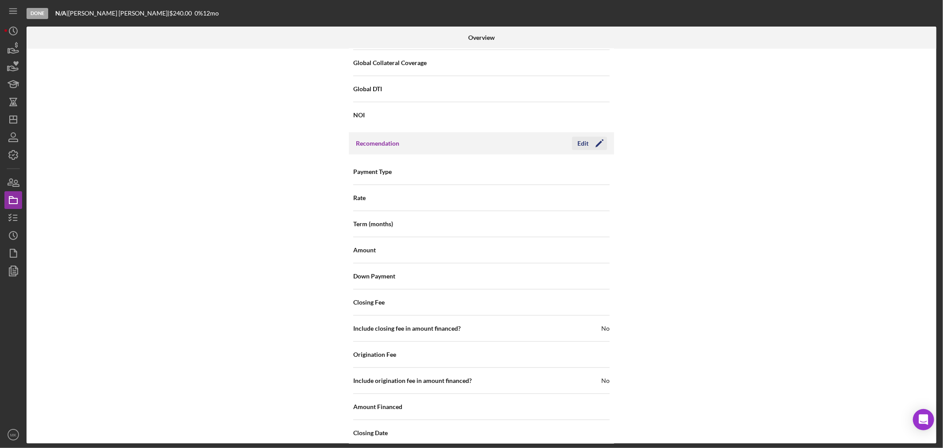
click at [586, 143] on div "Edit" at bounding box center [583, 143] width 11 height 13
click at [598, 172] on use at bounding box center [599, 172] width 4 height 3
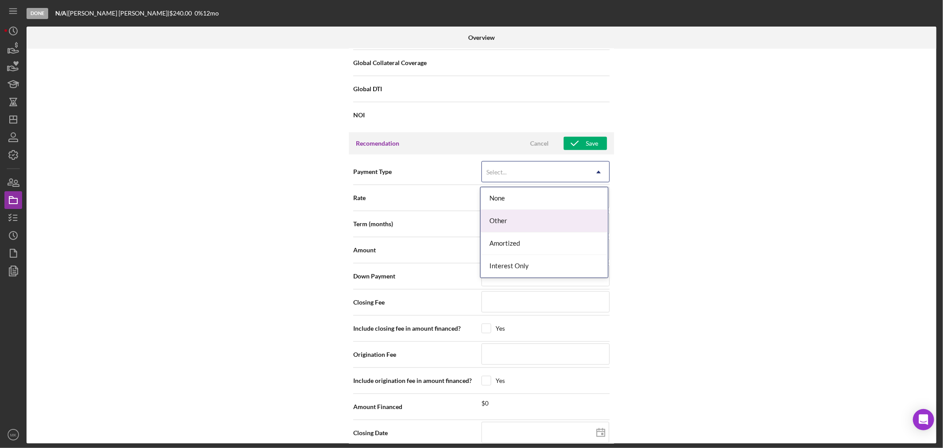
click at [587, 219] on div "Other" at bounding box center [544, 221] width 127 height 23
click at [552, 198] on input at bounding box center [546, 197] width 128 height 21
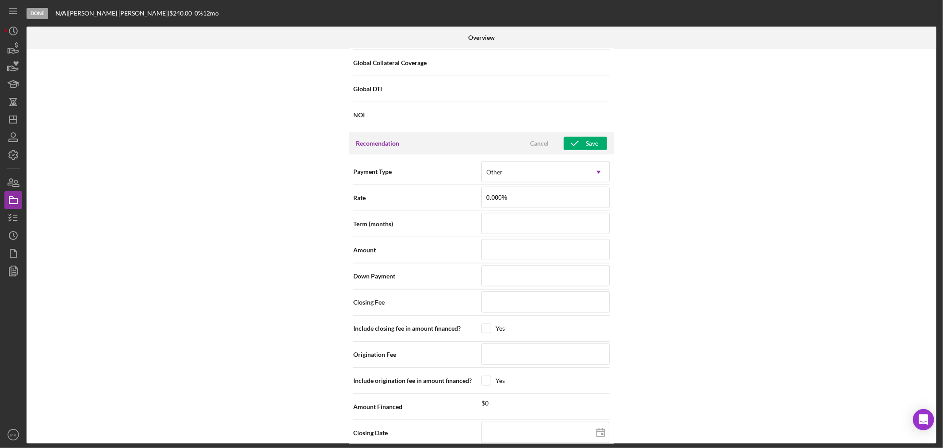
click at [761, 216] on div "Internal Workflow Stage Done Icon/Dropdown Arrow Archive (can unarchive later i…" at bounding box center [482, 246] width 910 height 395
click at [556, 226] on input at bounding box center [546, 223] width 128 height 21
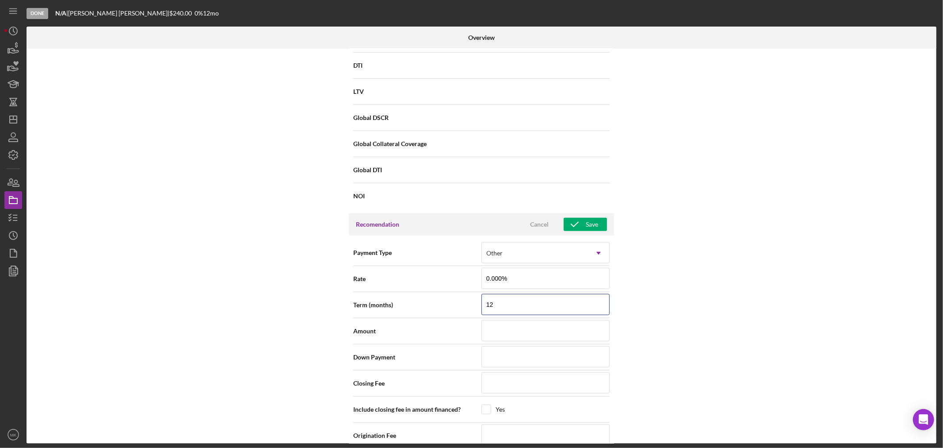
scroll to position [574, 0]
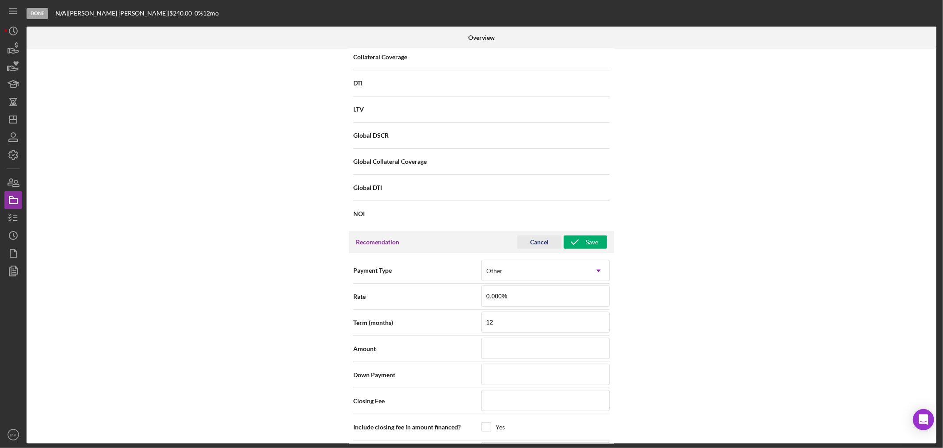
click at [538, 240] on div "Cancel" at bounding box center [539, 241] width 19 height 13
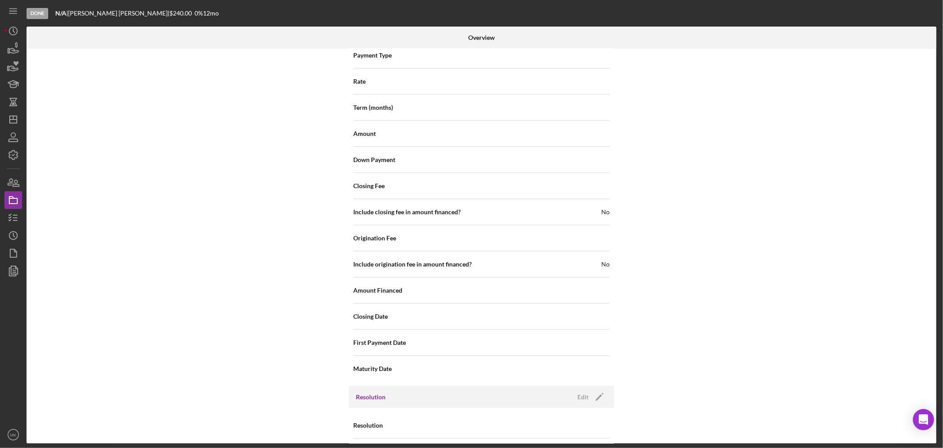
scroll to position [820, 0]
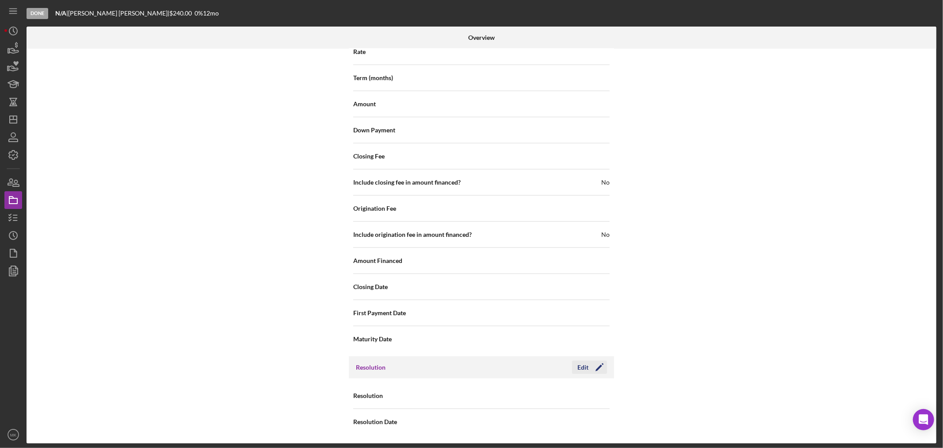
click at [589, 368] on icon "Icon/Edit" at bounding box center [600, 367] width 22 height 22
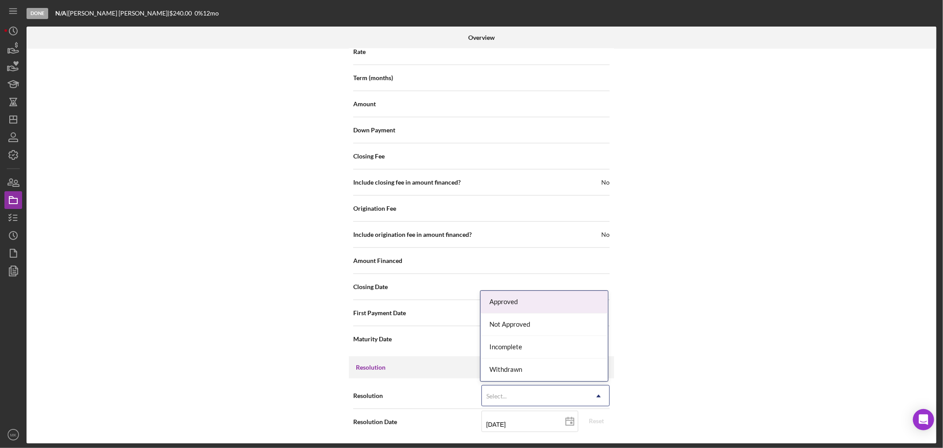
click at [598, 398] on icon "Icon/Dropdown Arrow" at bounding box center [598, 395] width 21 height 21
click at [563, 297] on div "Approved" at bounding box center [544, 302] width 127 height 23
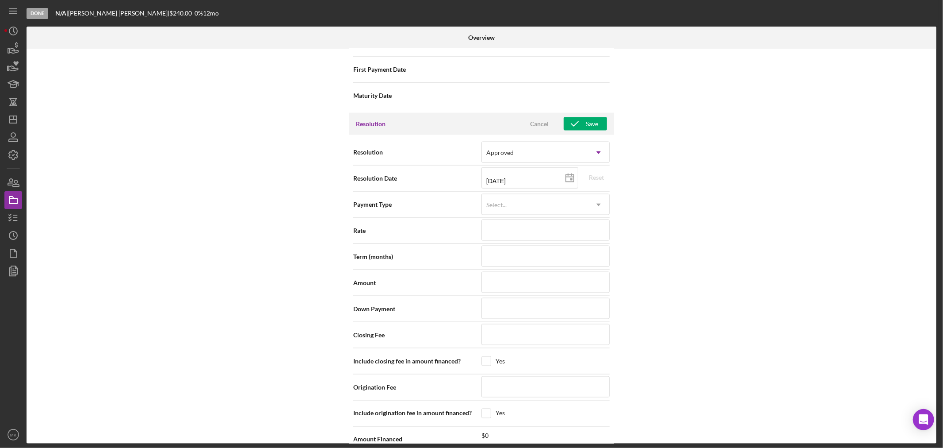
scroll to position [1115, 0]
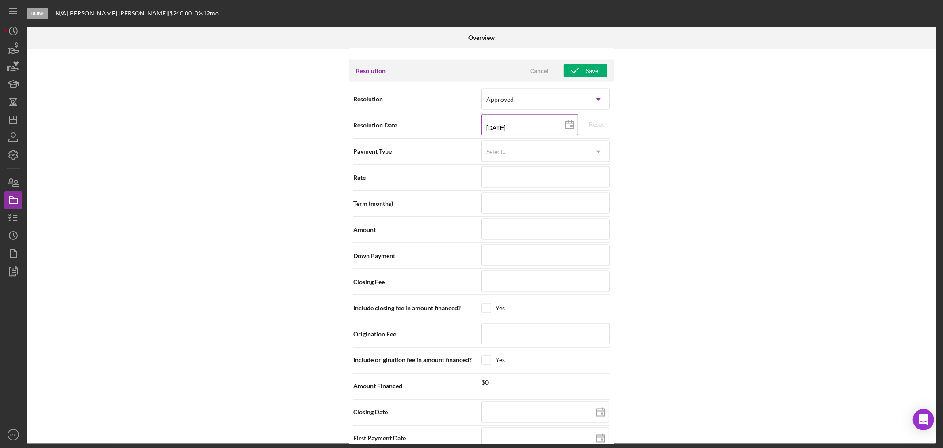
click at [568, 124] on icon at bounding box center [570, 125] width 22 height 22
click at [599, 152] on icon "Icon/Dropdown Arrow" at bounding box center [598, 151] width 21 height 21
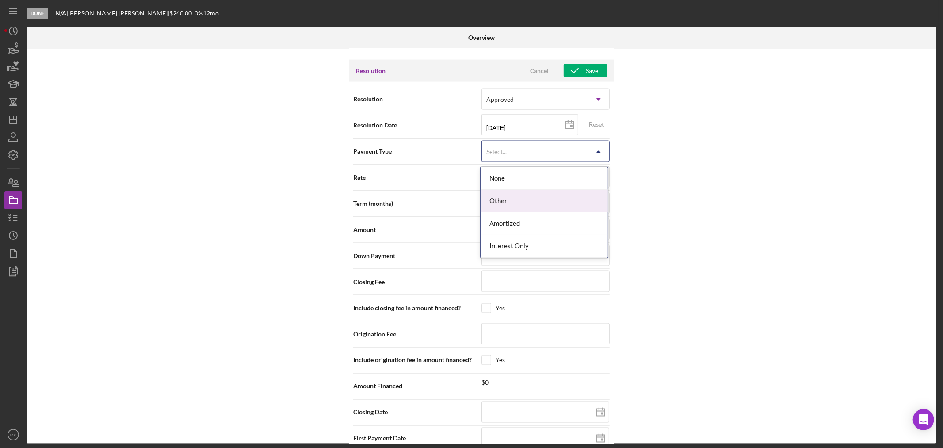
click at [568, 200] on div "Other" at bounding box center [544, 201] width 127 height 23
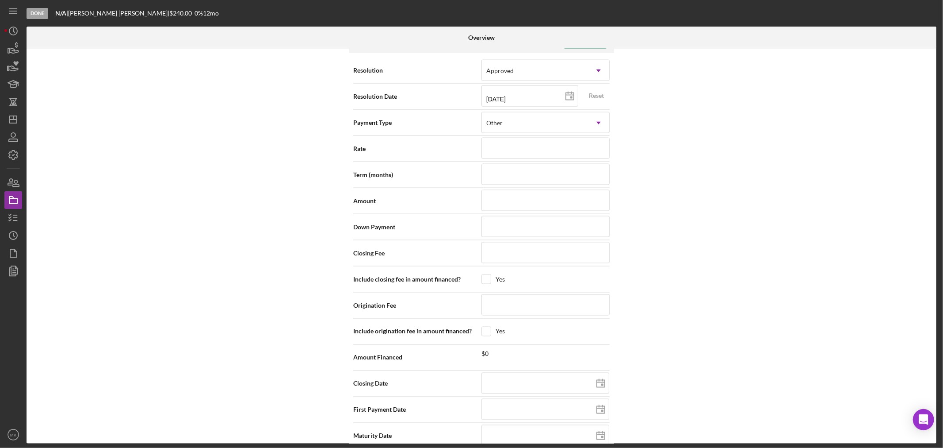
scroll to position [1159, 0]
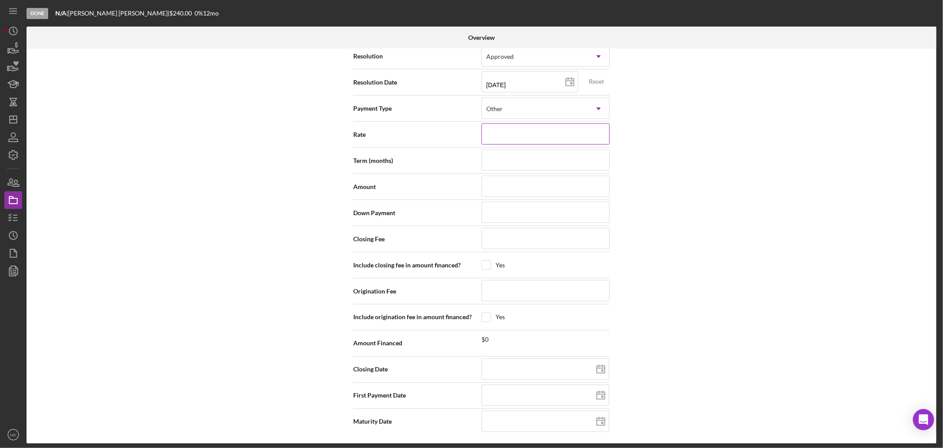
click at [540, 135] on input at bounding box center [546, 133] width 128 height 21
click at [522, 162] on input at bounding box center [546, 159] width 128 height 21
click at [532, 183] on input at bounding box center [546, 186] width 128 height 21
click at [688, 239] on div "Internal Workflow Stage Done Icon/Dropdown Arrow Archive (can unarchive later i…" at bounding box center [482, 246] width 910 height 395
click at [599, 370] on icon at bounding box center [601, 369] width 22 height 22
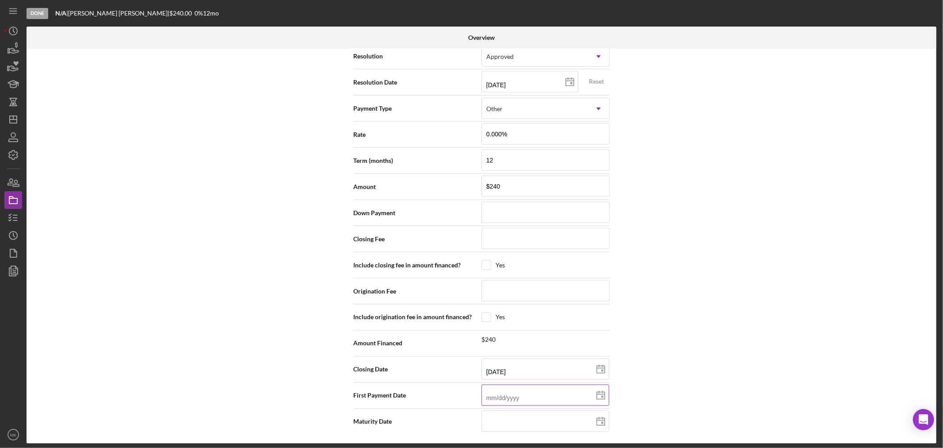
click at [536, 395] on input at bounding box center [546, 394] width 128 height 21
click at [531, 419] on input at bounding box center [546, 420] width 128 height 21
click at [706, 397] on div "Internal Workflow Stage Done Icon/Dropdown Arrow Archive (can unarchive later i…" at bounding box center [482, 246] width 910 height 395
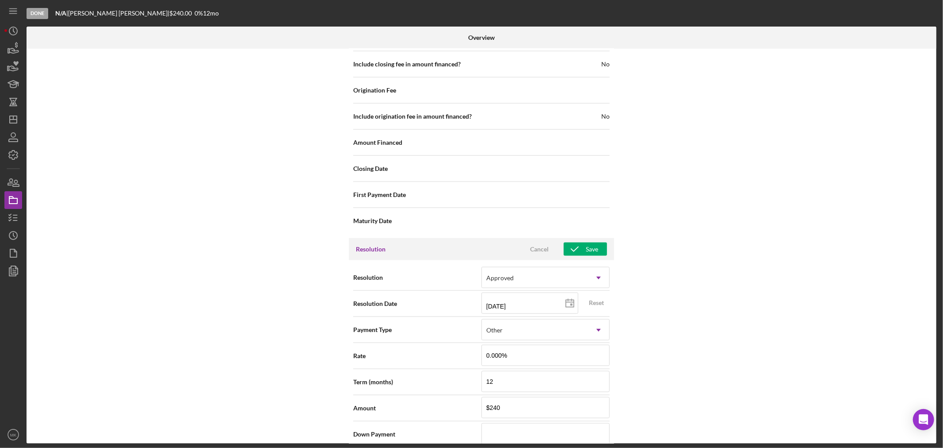
scroll to position [962, 0]
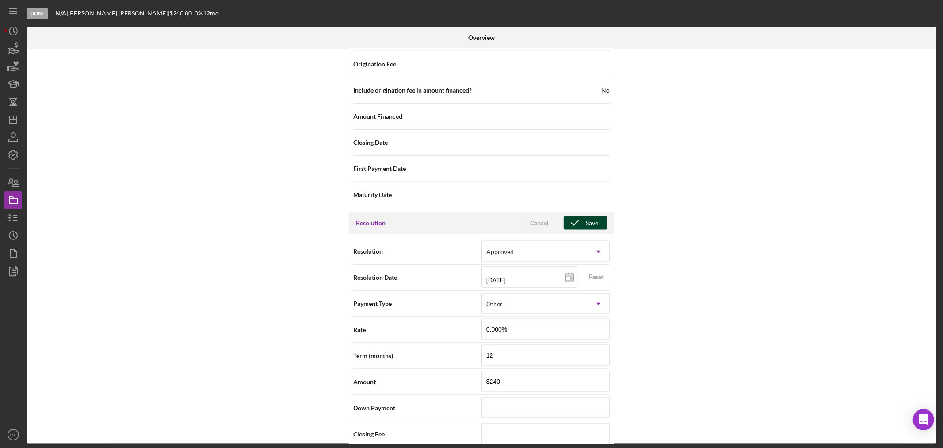
click at [593, 222] on div "Save" at bounding box center [592, 222] width 12 height 13
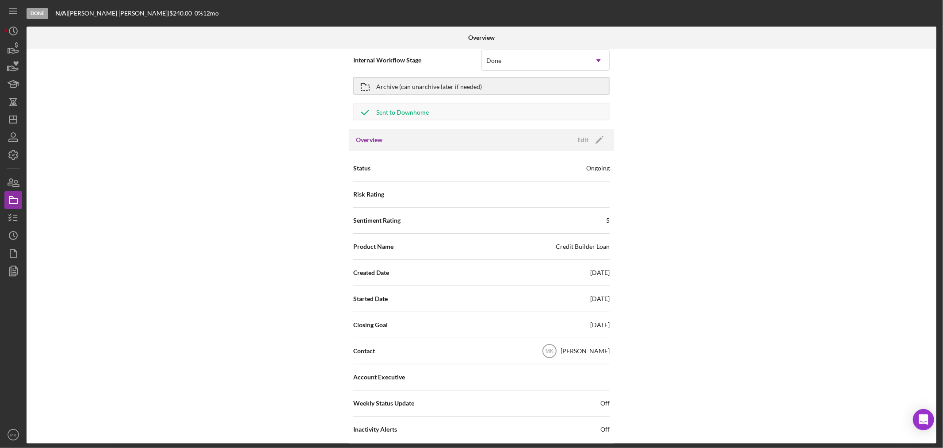
scroll to position [0, 0]
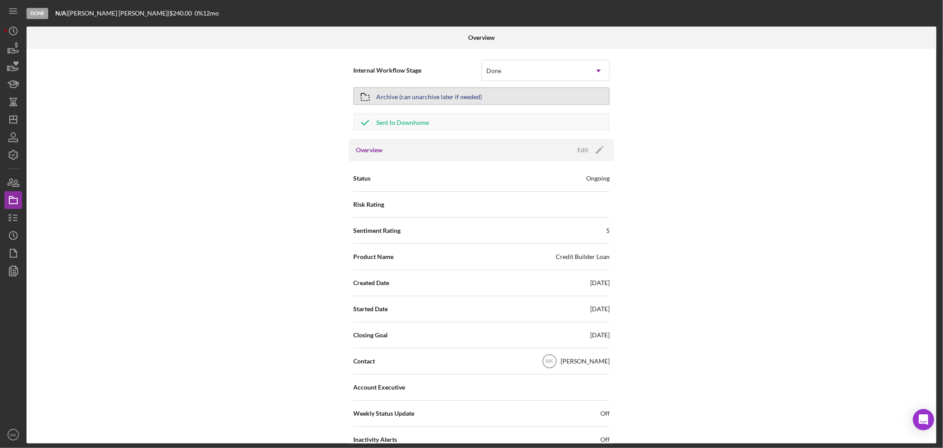
click at [507, 90] on button "Archive (can unarchive later if needed)" at bounding box center [481, 96] width 257 height 18
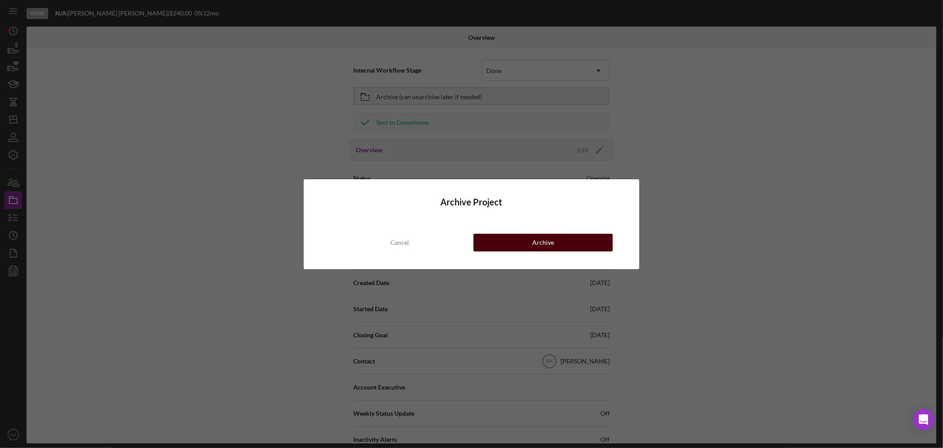
click at [552, 239] on div "Archive" at bounding box center [543, 243] width 22 height 18
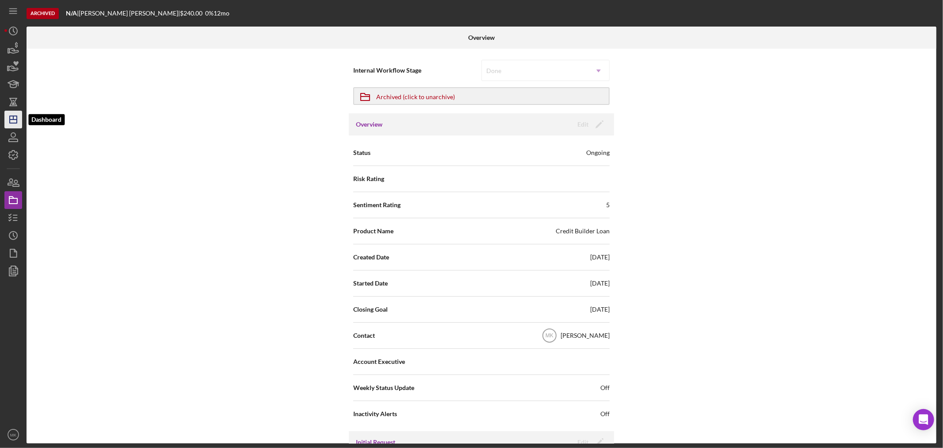
click at [18, 120] on icon "Icon/Dashboard" at bounding box center [13, 119] width 22 height 22
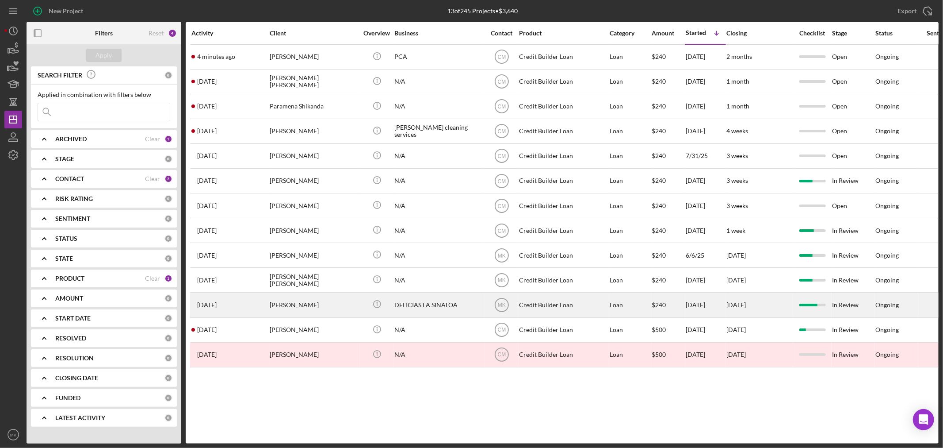
click at [328, 307] on div "[PERSON_NAME]" at bounding box center [314, 304] width 88 height 23
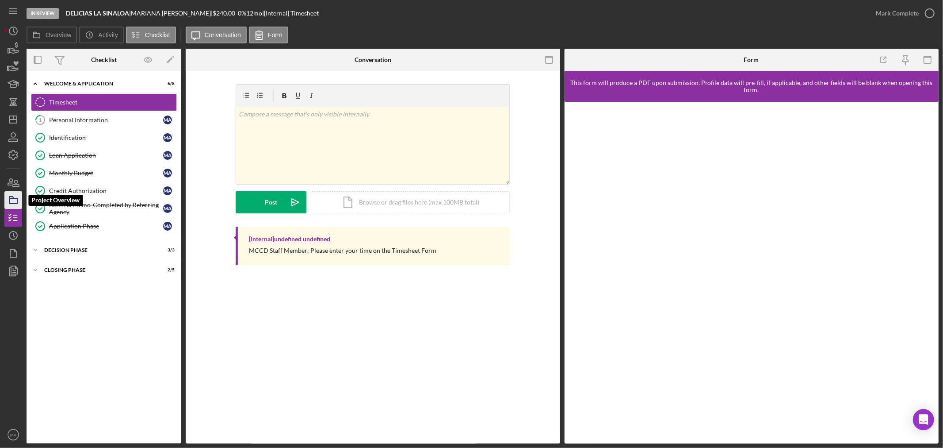
click at [15, 200] on icon "button" at bounding box center [13, 200] width 22 height 22
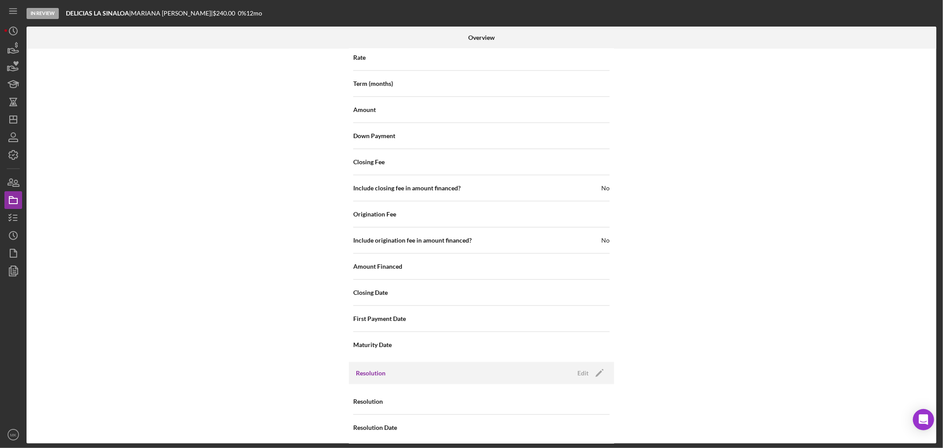
scroll to position [820, 0]
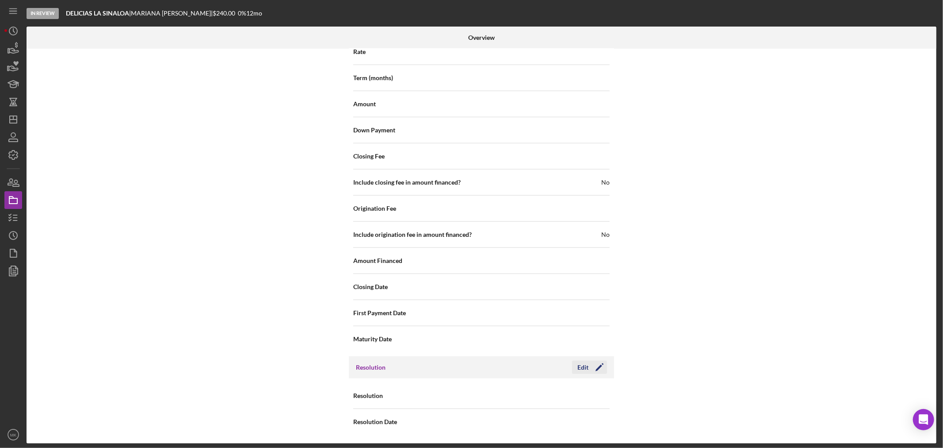
click at [586, 366] on div "Edit" at bounding box center [583, 366] width 11 height 13
click at [598, 395] on use at bounding box center [599, 396] width 4 height 3
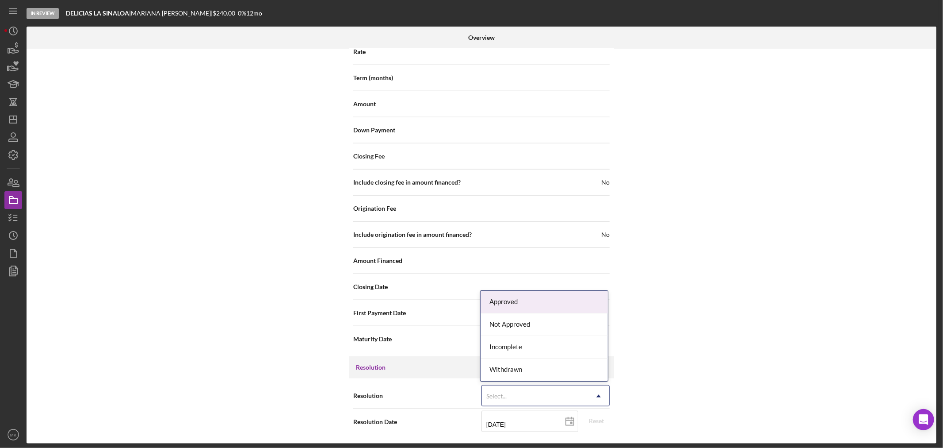
click at [561, 303] on div "Approved" at bounding box center [544, 302] width 127 height 23
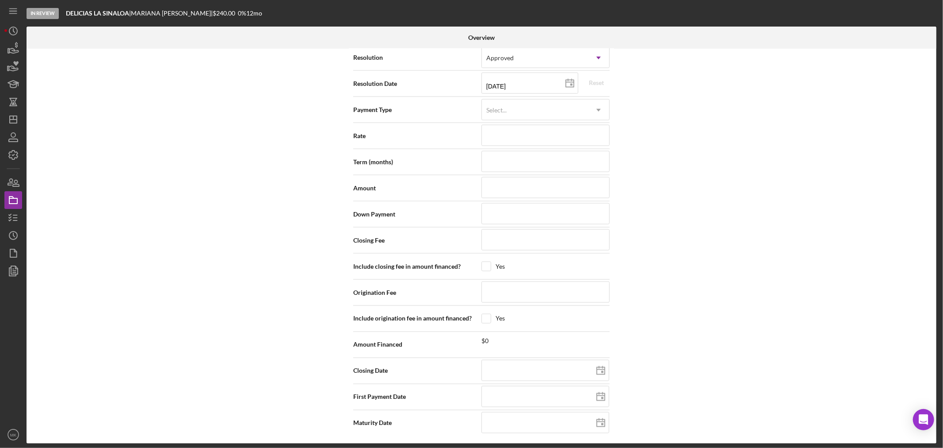
scroll to position [1159, 0]
click at [571, 81] on line at bounding box center [570, 81] width 8 height 0
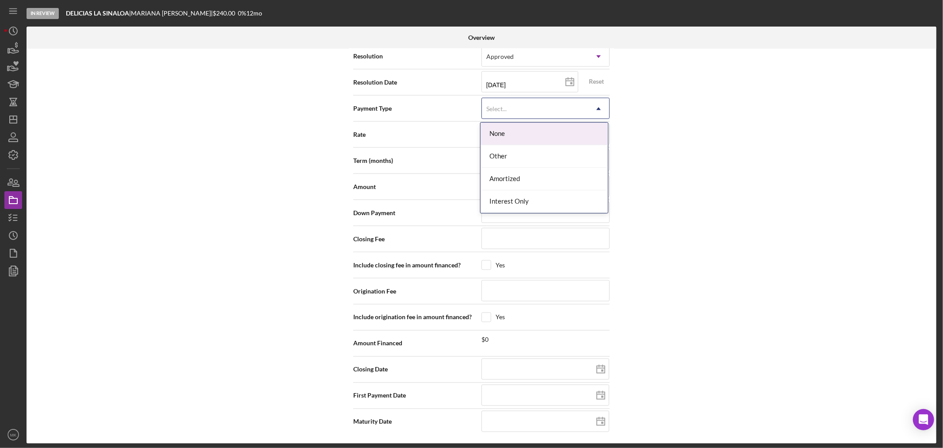
click at [599, 107] on icon "Icon/Dropdown Arrow" at bounding box center [598, 108] width 21 height 21
click at [585, 154] on div "Other" at bounding box center [544, 156] width 127 height 23
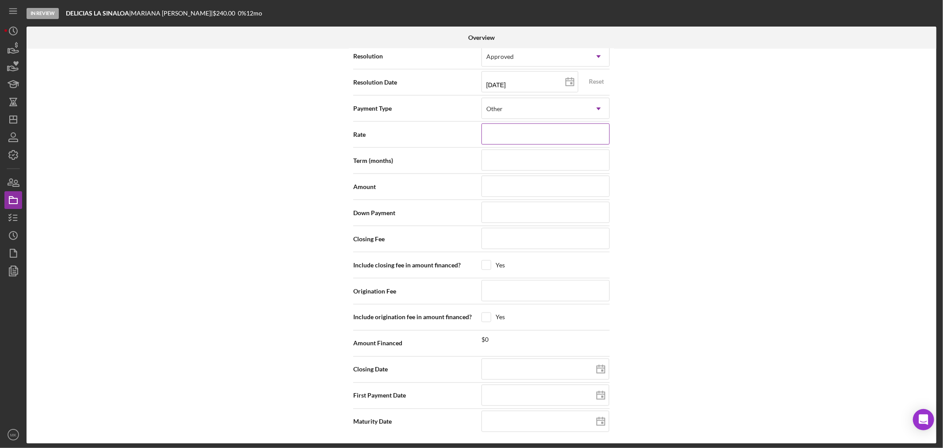
click at [565, 135] on input at bounding box center [546, 133] width 128 height 21
drag, startPoint x: 554, startPoint y: 186, endPoint x: 559, endPoint y: 187, distance: 5.9
click at [554, 186] on input at bounding box center [546, 186] width 128 height 21
click at [747, 161] on div "Internal Workflow Stage In Review Icon/Dropdown Arrow Archive (can unarchive la…" at bounding box center [482, 246] width 910 height 395
click at [554, 368] on input at bounding box center [546, 368] width 128 height 21
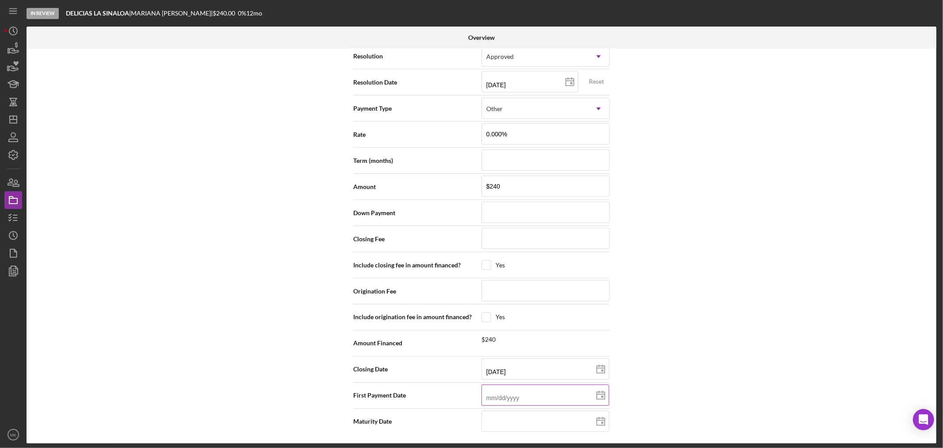
click at [546, 396] on input at bounding box center [546, 394] width 128 height 21
drag, startPoint x: 524, startPoint y: 396, endPoint x: 407, endPoint y: 397, distance: 116.8
click at [435, 407] on div "First Payment Date [DATE] [DATE]" at bounding box center [481, 396] width 257 height 26
click at [515, 421] on input at bounding box center [546, 420] width 128 height 21
drag, startPoint x: 529, startPoint y: 423, endPoint x: 390, endPoint y: 419, distance: 139.4
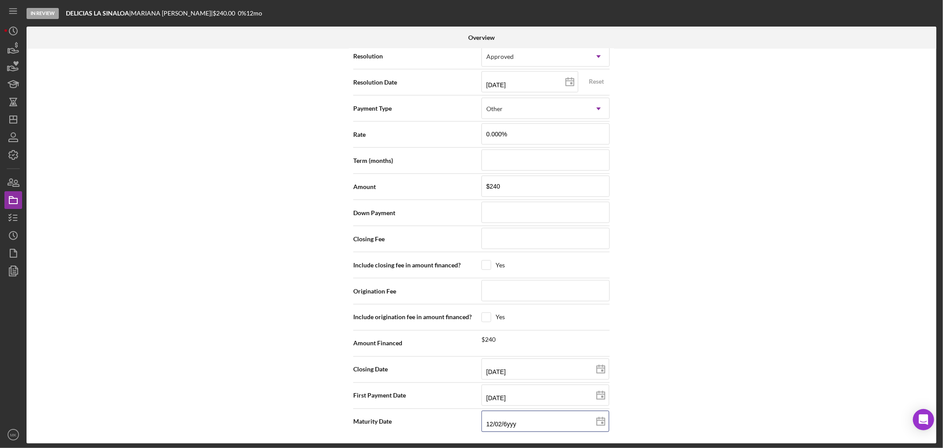
click at [403, 422] on div "Maturity Date 12/02/6yyy Invalid date format. Expected mm/dd/yyyy" at bounding box center [481, 421] width 257 height 22
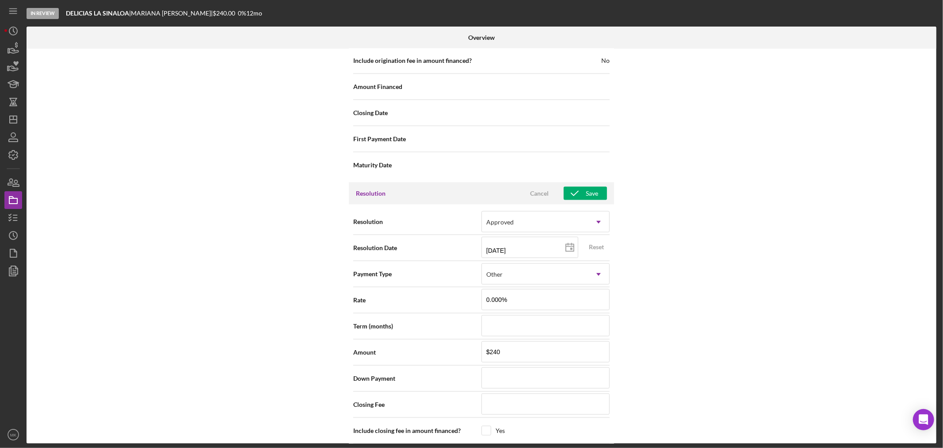
scroll to position [962, 0]
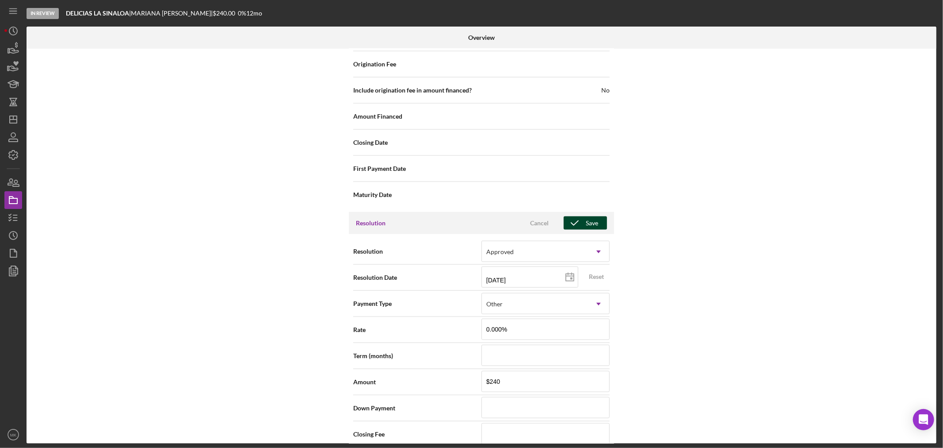
click at [592, 226] on div "Save" at bounding box center [592, 222] width 12 height 13
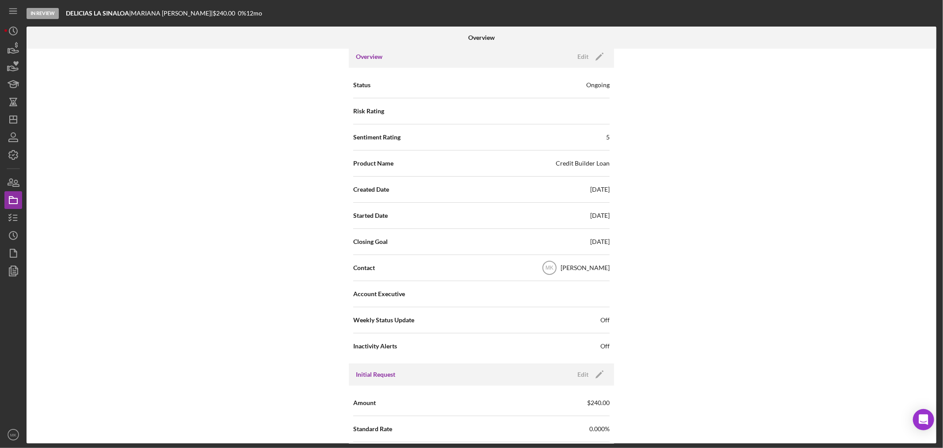
scroll to position [0, 0]
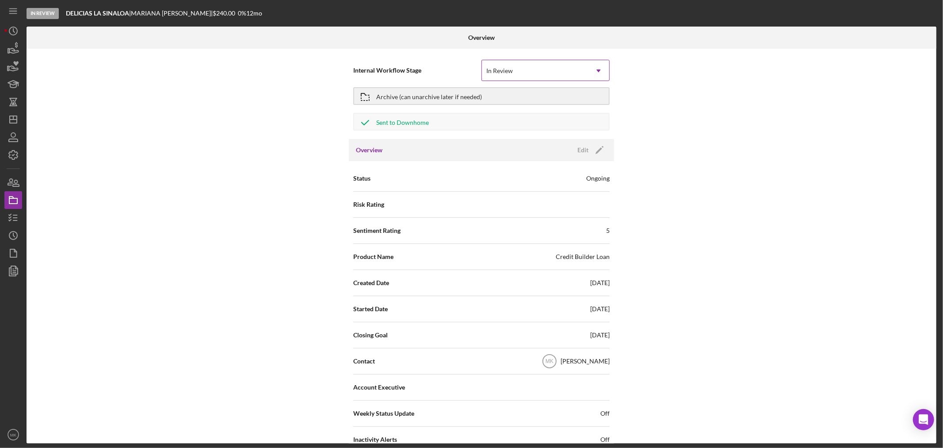
click at [599, 69] on icon "Icon/Dropdown Arrow" at bounding box center [598, 70] width 21 height 21
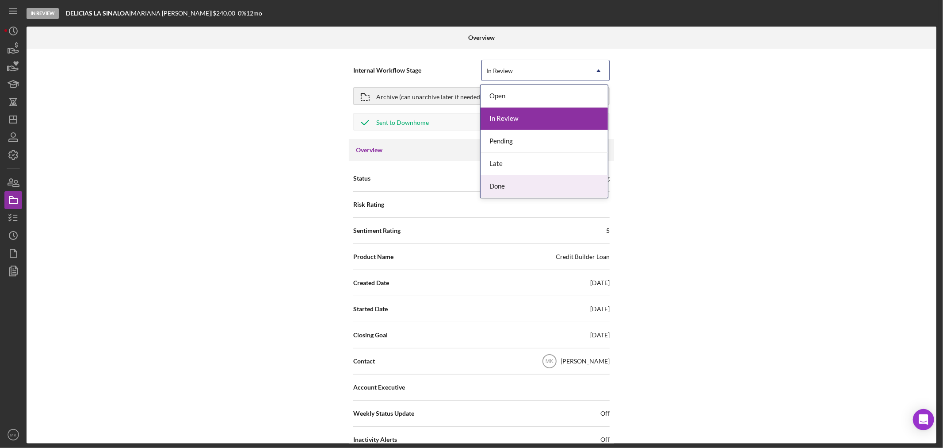
click at [559, 185] on div "Done" at bounding box center [544, 186] width 127 height 23
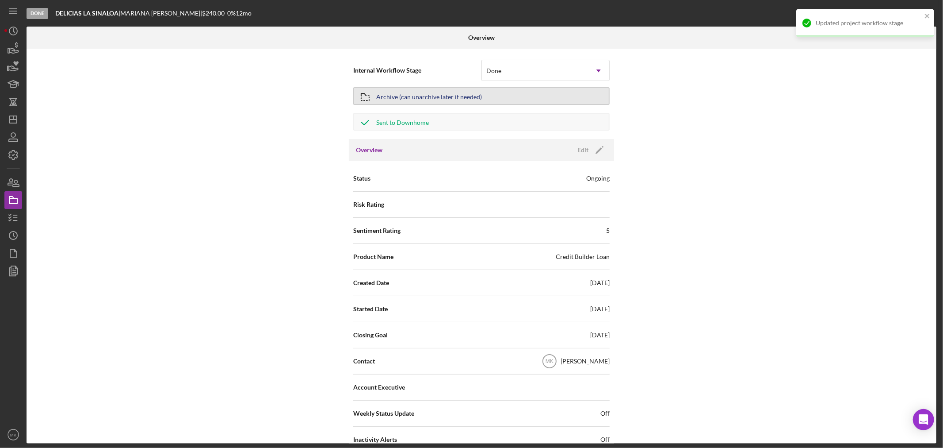
click at [458, 95] on div "Archive (can unarchive later if needed)" at bounding box center [429, 96] width 106 height 16
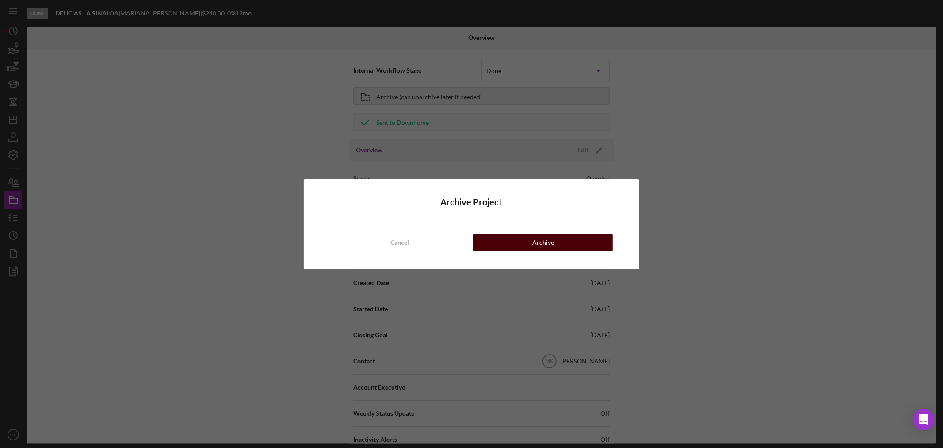
click at [534, 243] on div "Archive" at bounding box center [543, 243] width 22 height 18
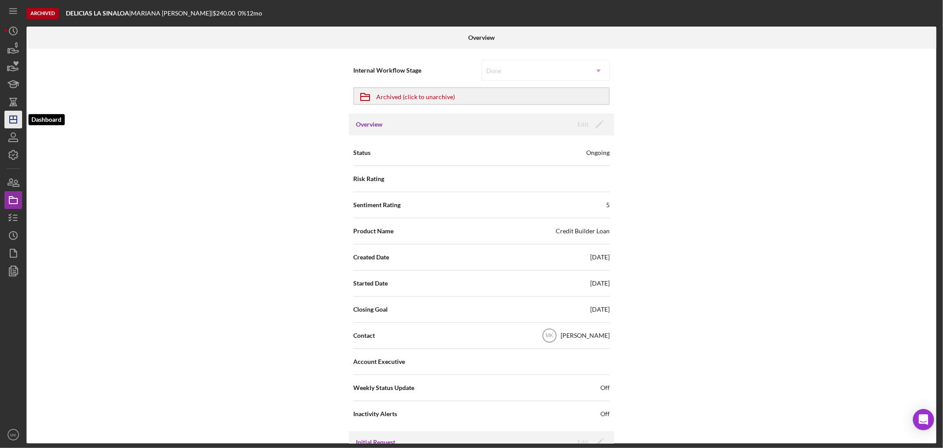
click at [12, 117] on icon "Icon/Dashboard" at bounding box center [13, 119] width 22 height 22
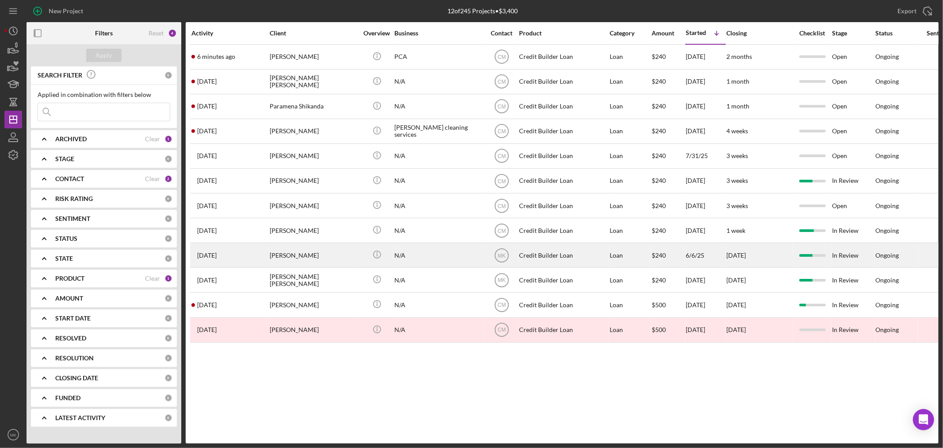
click at [294, 257] on div "[PERSON_NAME]" at bounding box center [314, 254] width 88 height 23
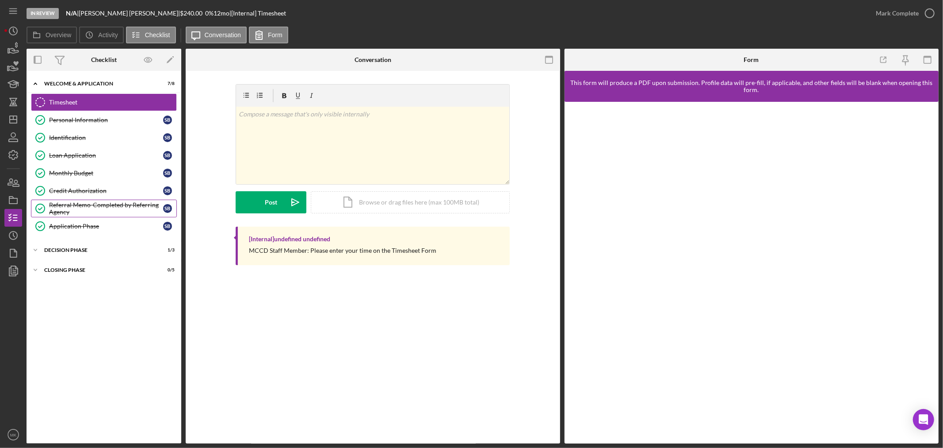
click at [96, 207] on div "Referral Memo-Completed by Referring Agency" at bounding box center [106, 208] width 114 height 14
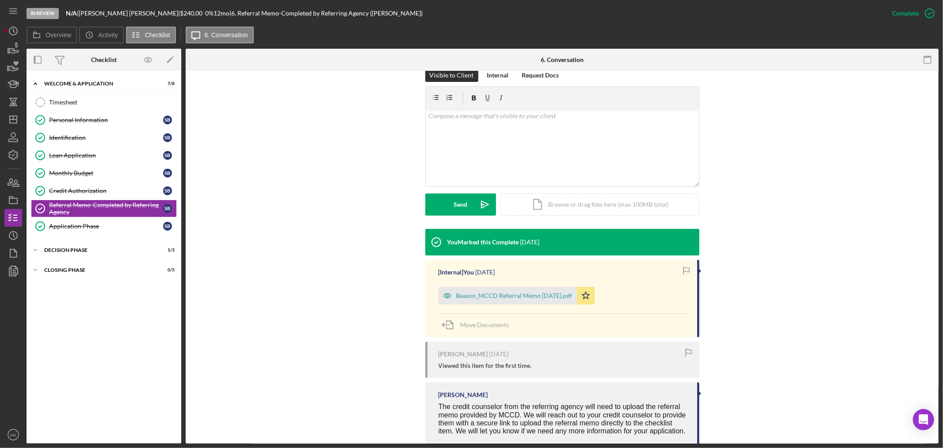
scroll to position [147, 0]
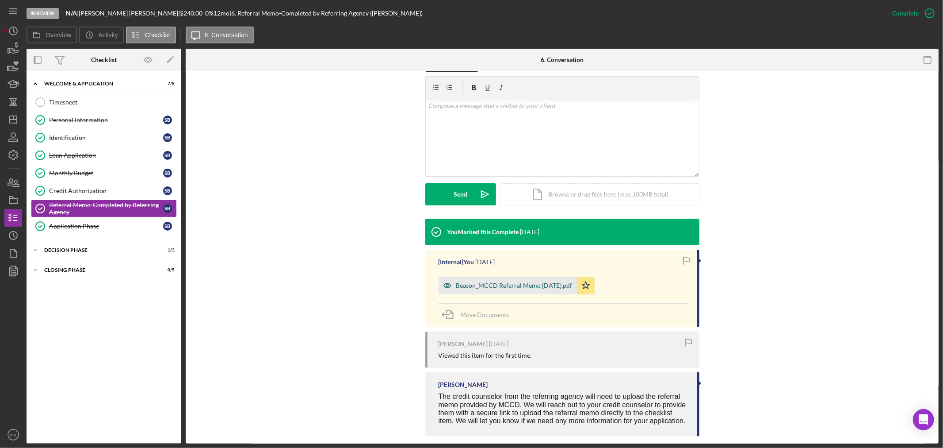
click at [535, 283] on div "Beason_MCCD Referral Memo [DATE].pdf" at bounding box center [514, 285] width 116 height 7
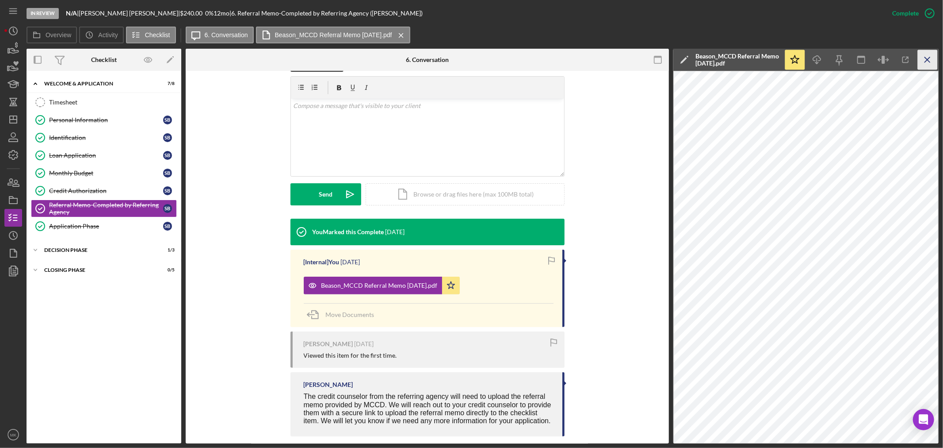
click at [927, 56] on icon "Icon/Menu Close" at bounding box center [928, 60] width 20 height 20
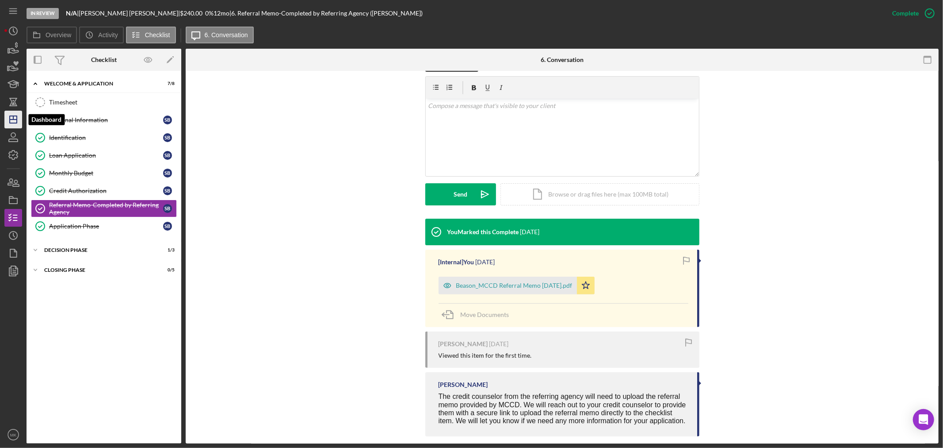
click at [15, 122] on icon "Icon/Dashboard" at bounding box center [13, 119] width 22 height 22
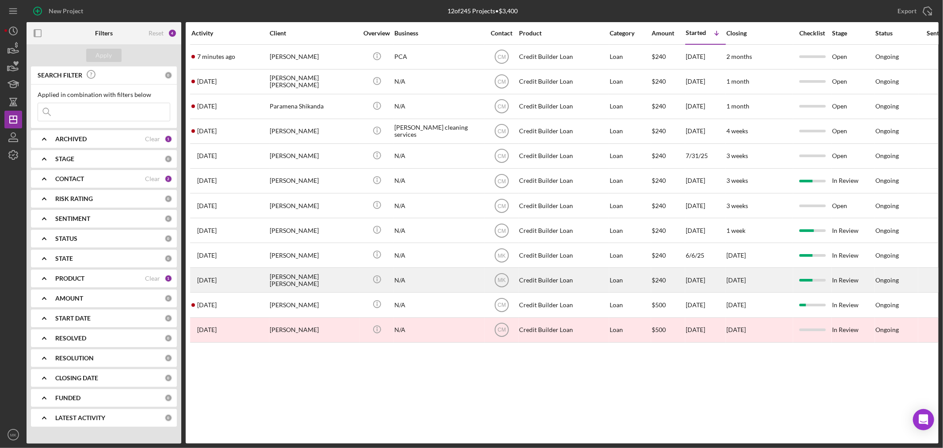
click at [320, 284] on div "[PERSON_NAME] [PERSON_NAME]" at bounding box center [314, 279] width 88 height 23
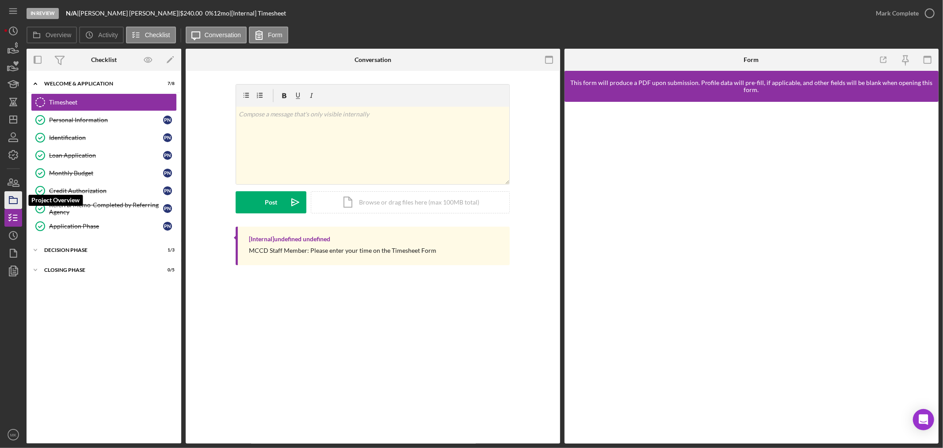
click at [16, 201] on icon "button" at bounding box center [13, 200] width 22 height 22
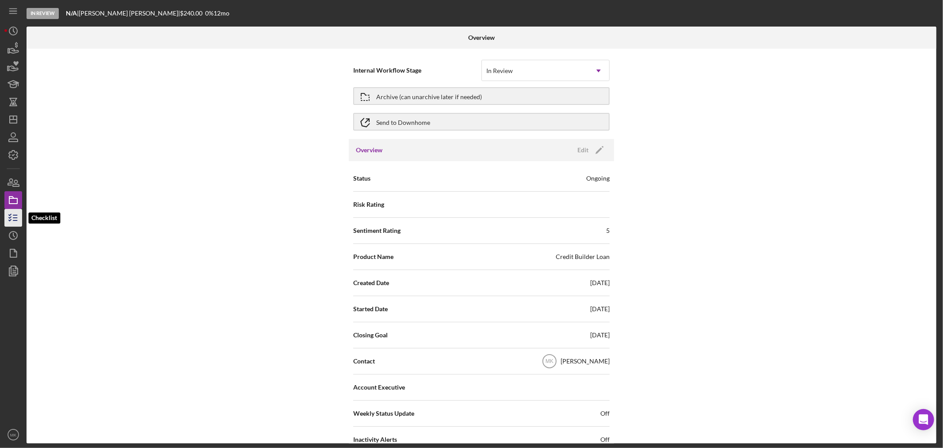
click at [14, 217] on icon "button" at bounding box center [13, 218] width 22 height 22
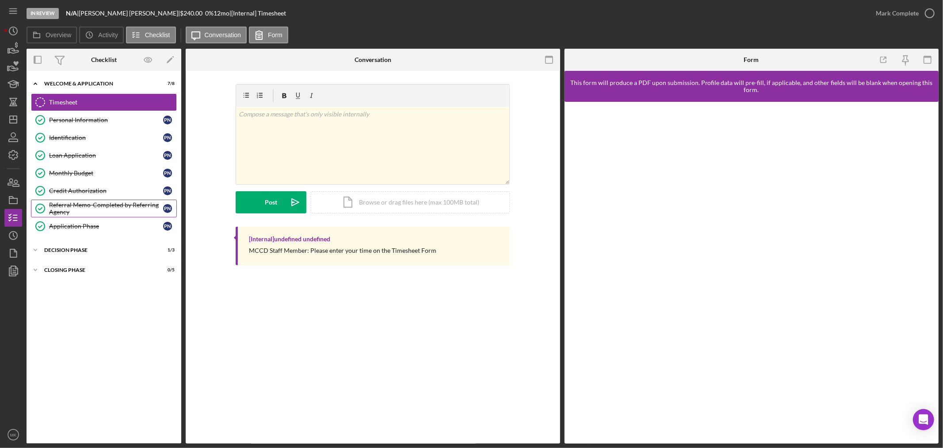
click at [105, 206] on div "Referral Memo-Completed by Referring Agency" at bounding box center [106, 208] width 114 height 14
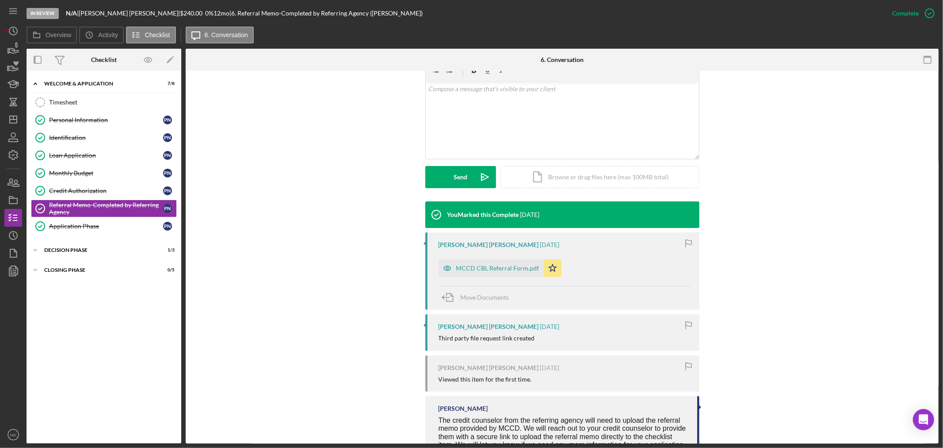
scroll to position [196, 0]
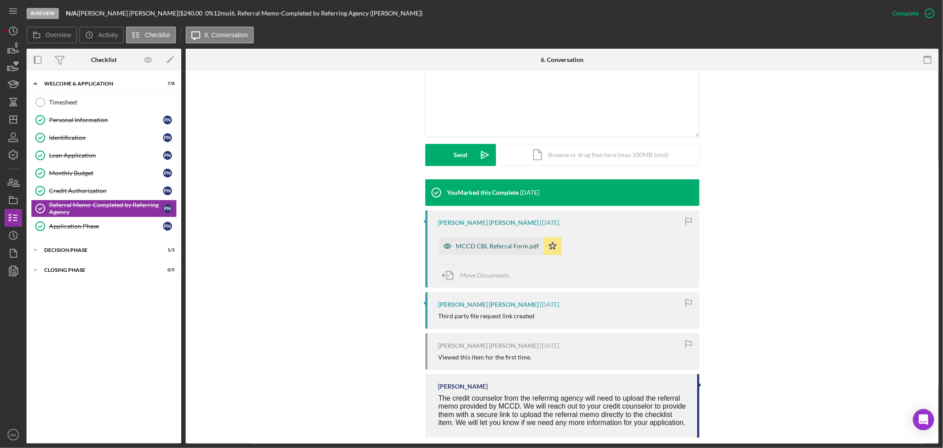
click at [506, 242] on div "MCCD CBL Referral Form.pdf" at bounding box center [497, 245] width 83 height 7
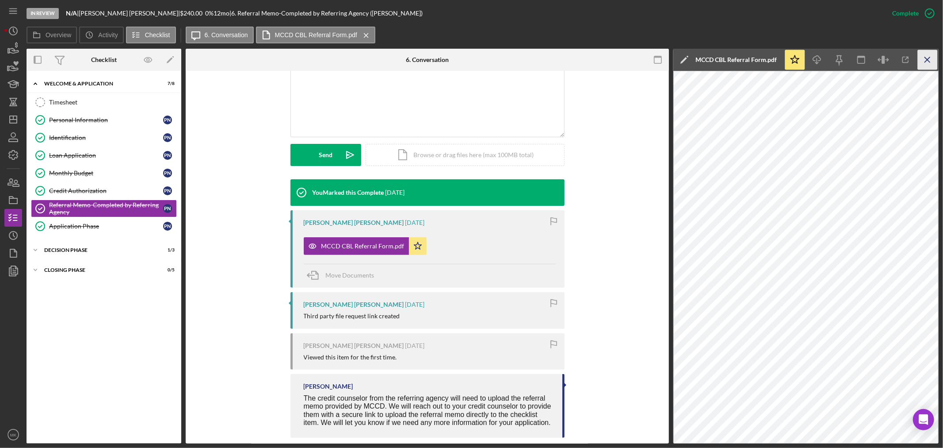
click at [929, 56] on icon "Icon/Menu Close" at bounding box center [928, 60] width 20 height 20
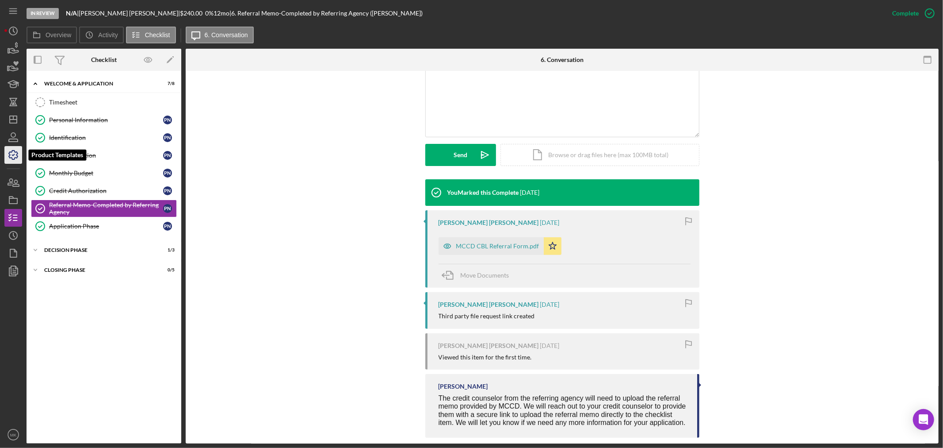
click at [14, 154] on polyline "button" at bounding box center [13, 154] width 2 height 1
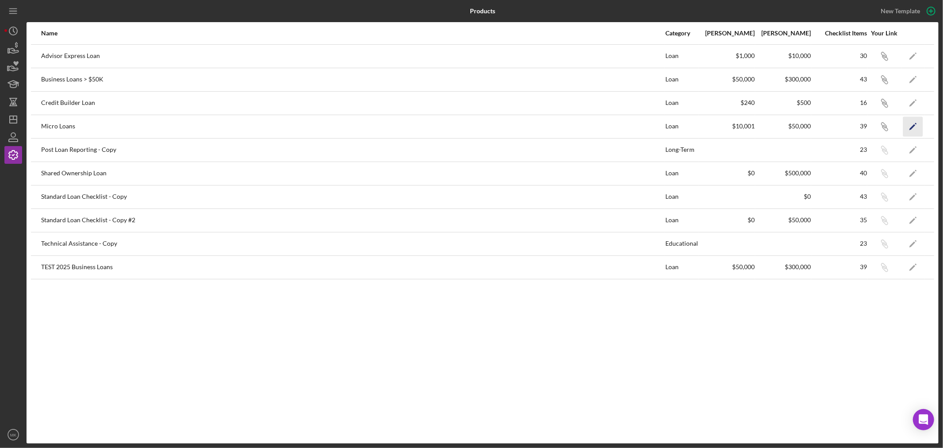
click at [916, 124] on icon "Icon/Edit" at bounding box center [914, 126] width 20 height 20
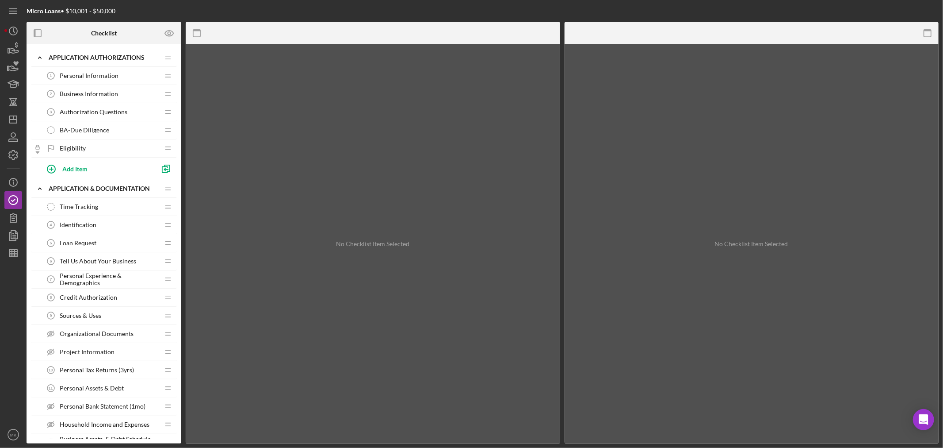
click at [109, 90] on span "Business Information" at bounding box center [89, 93] width 58 height 7
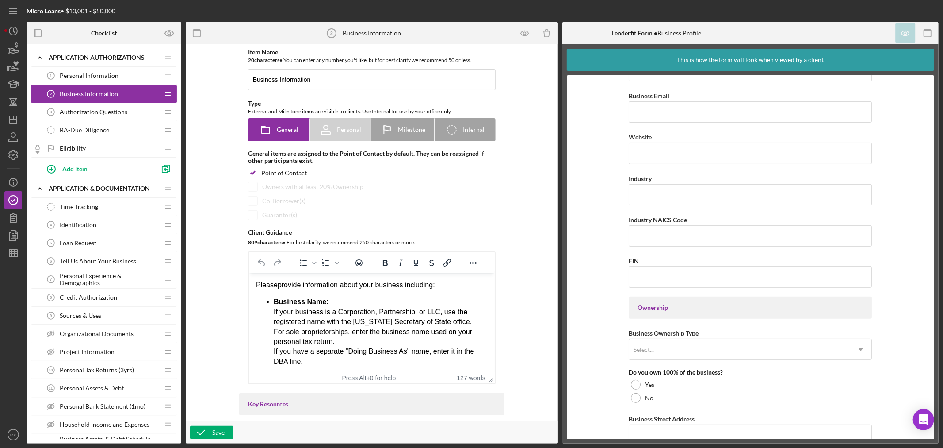
scroll to position [196, 0]
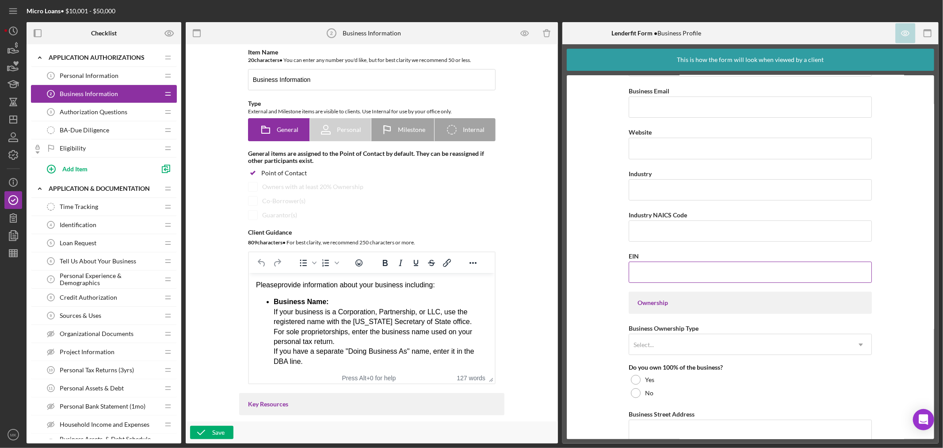
click at [693, 275] on input "EIN" at bounding box center [750, 271] width 243 height 21
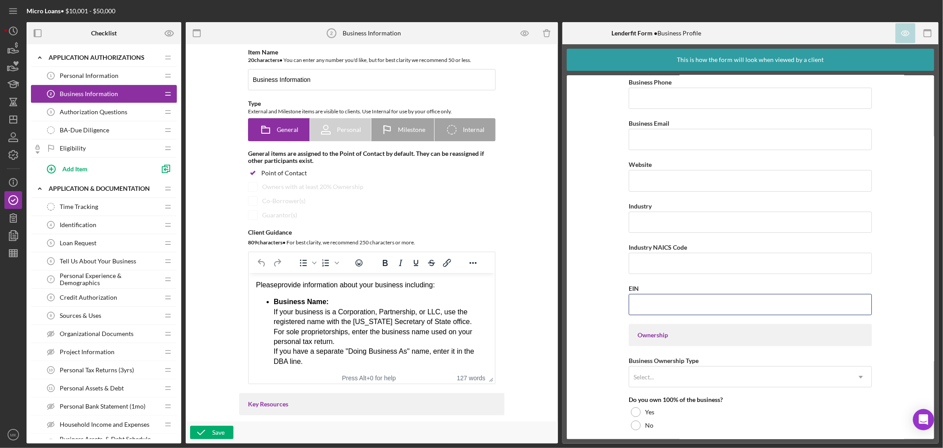
scroll to position [245, 0]
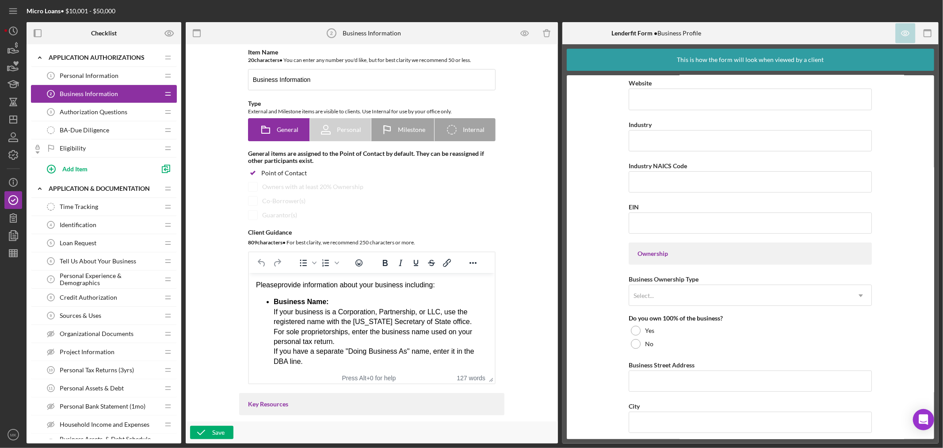
click at [584, 203] on form "Business Name DBA Business Start Date Legal Structure Select... Icon/Dropdown A…" at bounding box center [751, 257] width 368 height 364
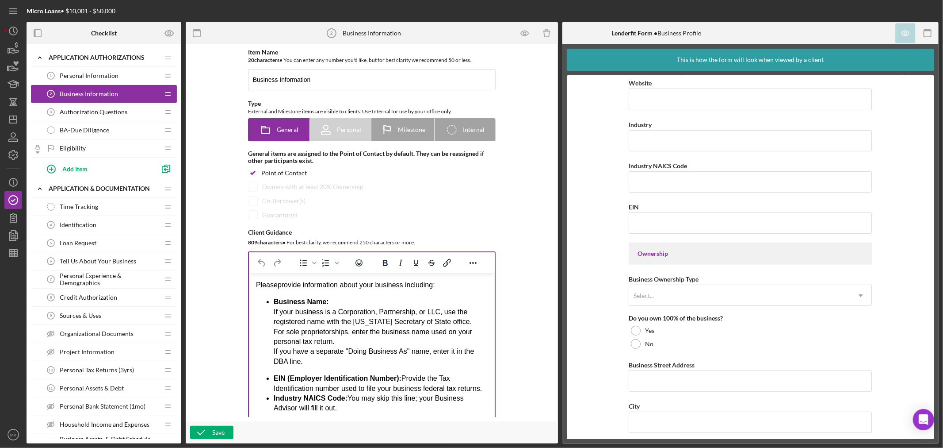
drag, startPoint x: 493, startPoint y: 382, endPoint x: 516, endPoint y: 447, distance: 69.1
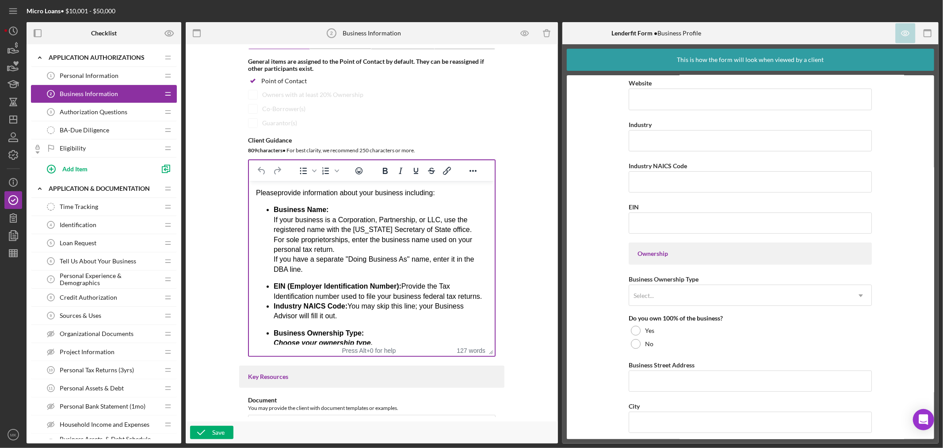
scroll to position [147, 0]
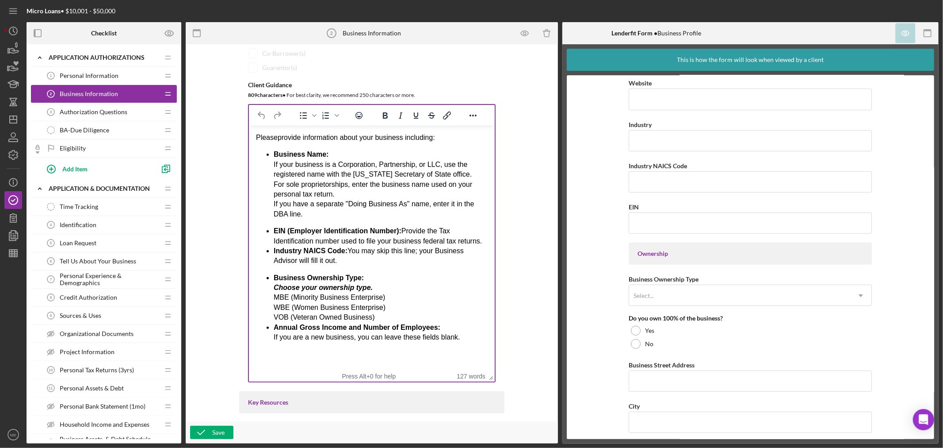
drag, startPoint x: 490, startPoint y: 299, endPoint x: 524, endPoint y: 380, distance: 88.8
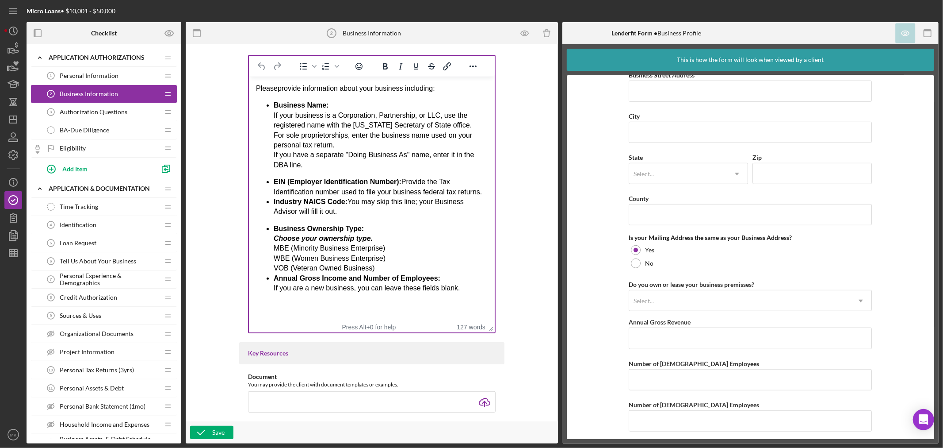
scroll to position [542, 0]
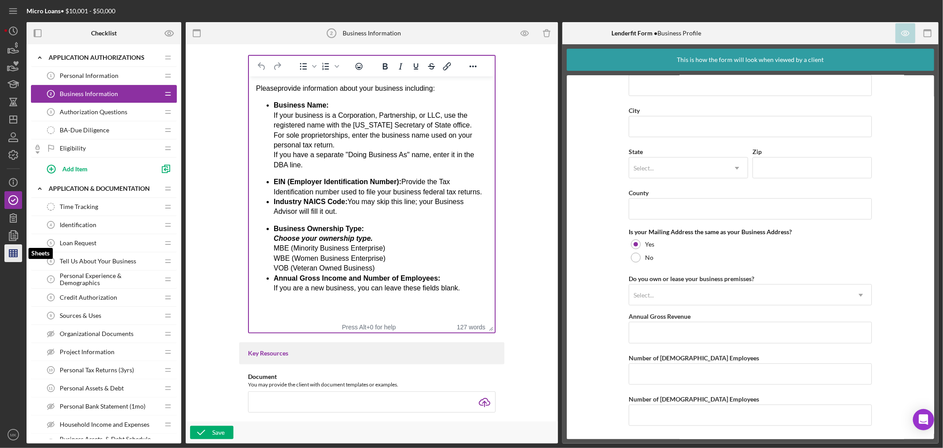
click at [11, 250] on icon "button" at bounding box center [13, 253] width 22 height 22
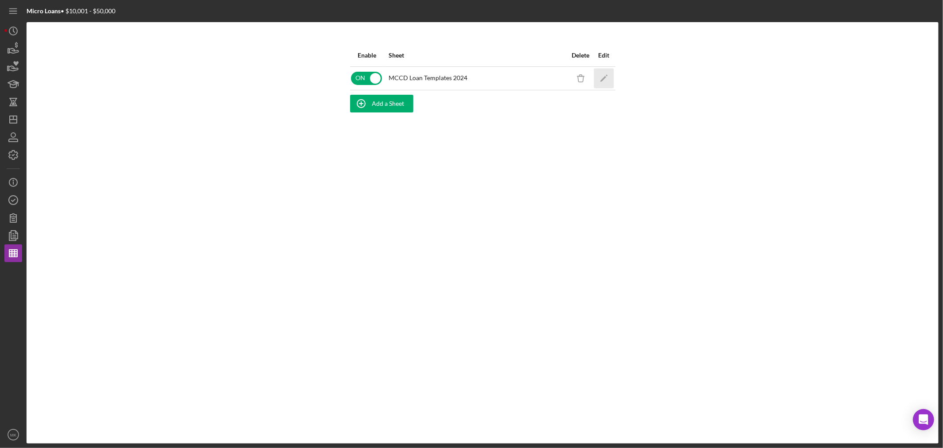
click at [607, 76] on icon "Icon/Edit" at bounding box center [604, 78] width 20 height 20
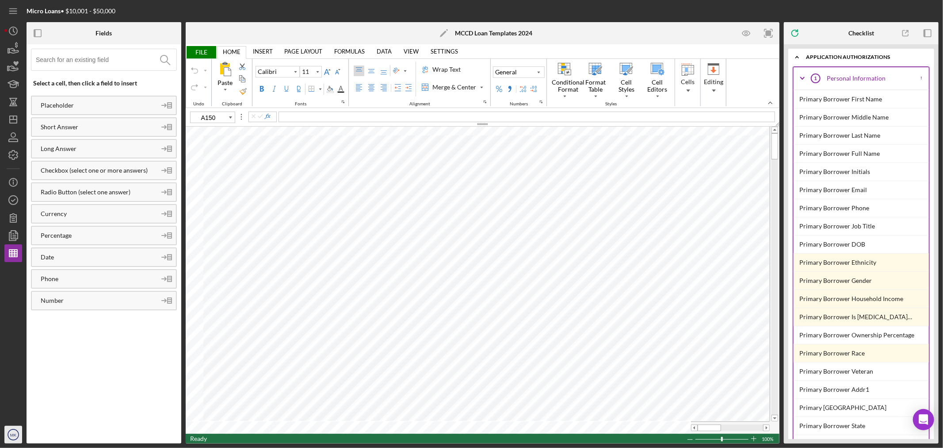
click at [12, 432] on text "MK" at bounding box center [13, 434] width 7 height 5
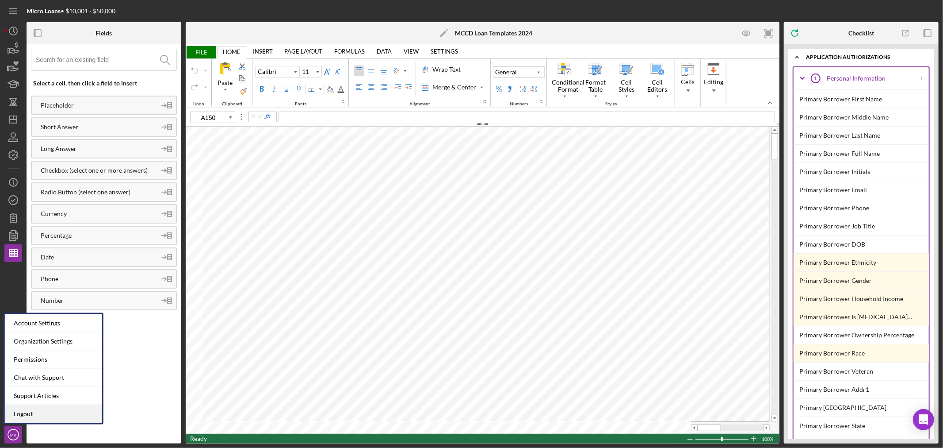
click at [38, 413] on link "Logout" at bounding box center [53, 414] width 97 height 18
